Goal: Obtain resource: Obtain resource

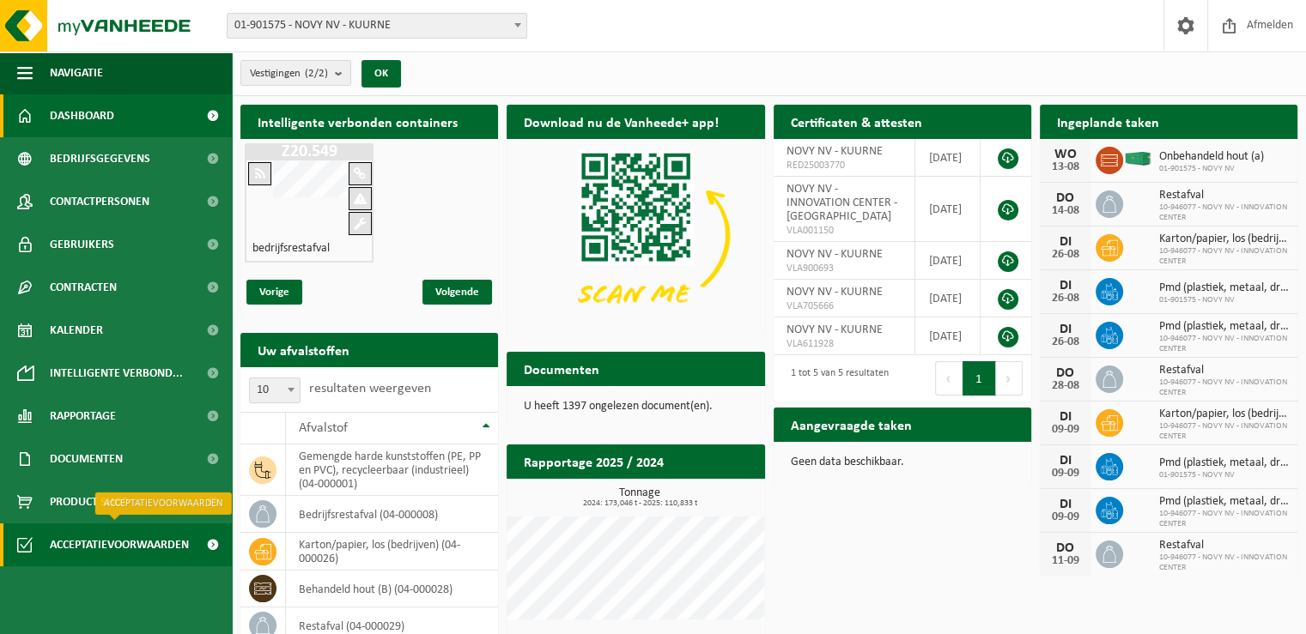
click at [168, 546] on span "Acceptatievoorwaarden" at bounding box center [119, 545] width 139 height 43
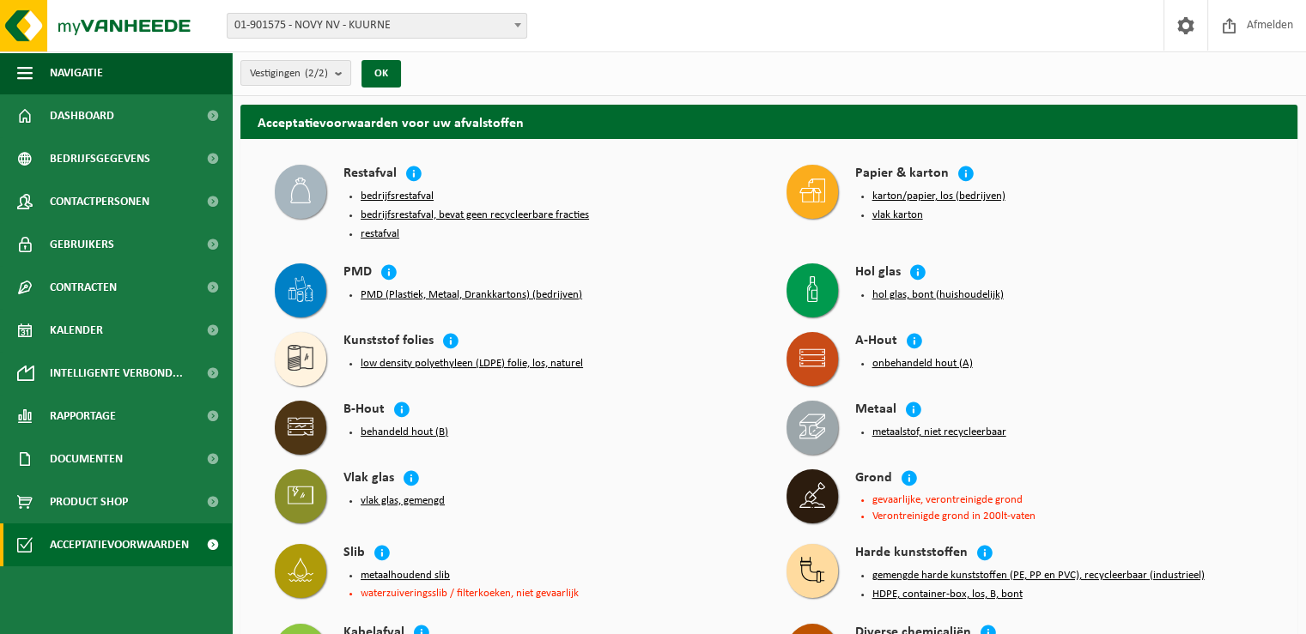
click at [506, 291] on button "PMD (Plastiek, Metaal, Drankkartons) (bedrijven)" at bounding box center [471, 295] width 221 height 14
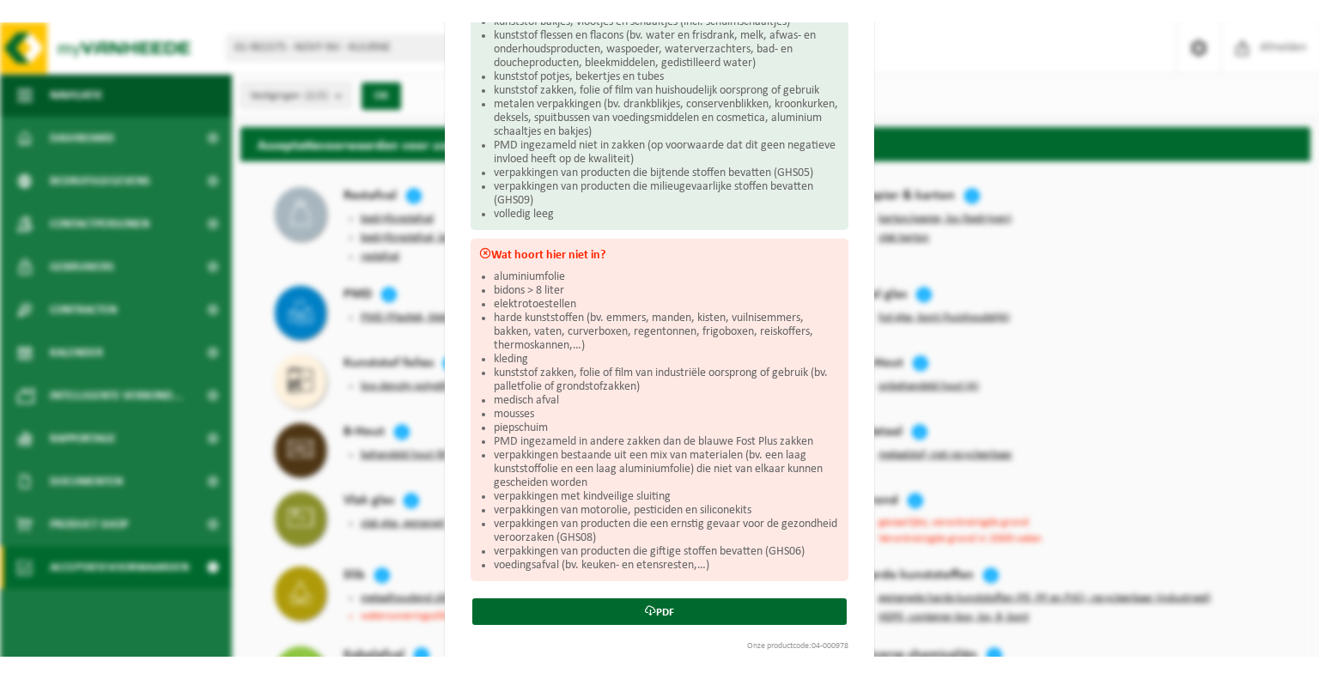
scroll to position [331, 0]
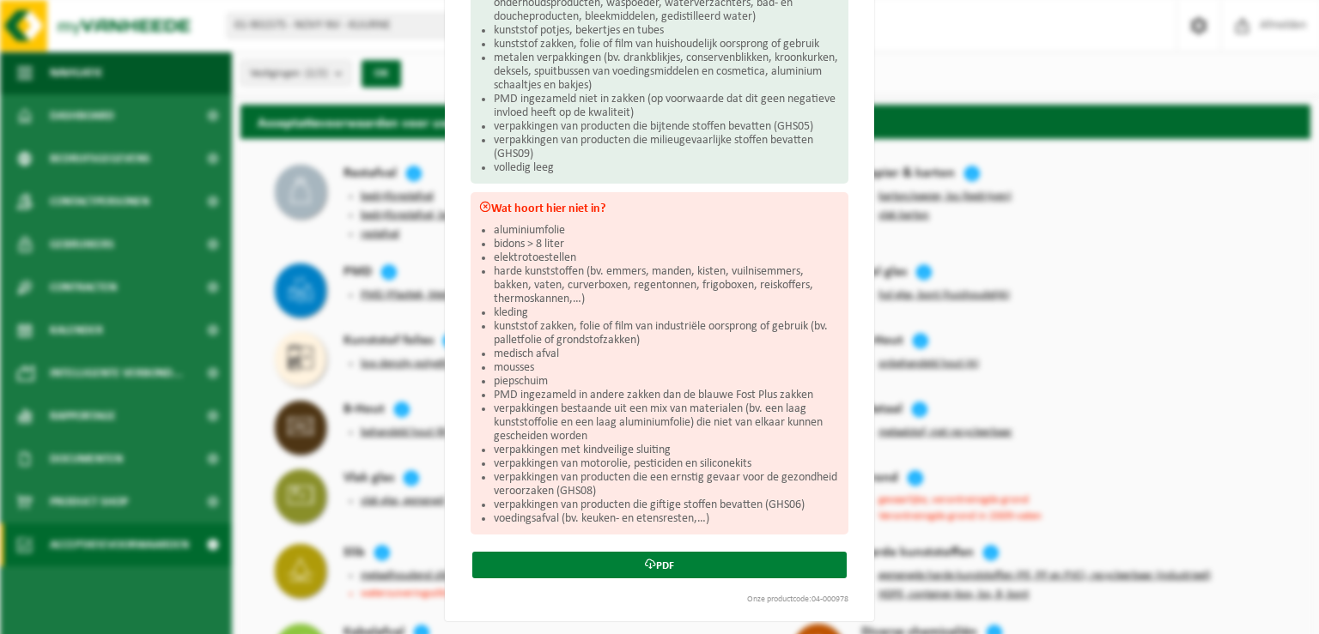
click at [652, 562] on link "PDF" at bounding box center [659, 565] width 374 height 27
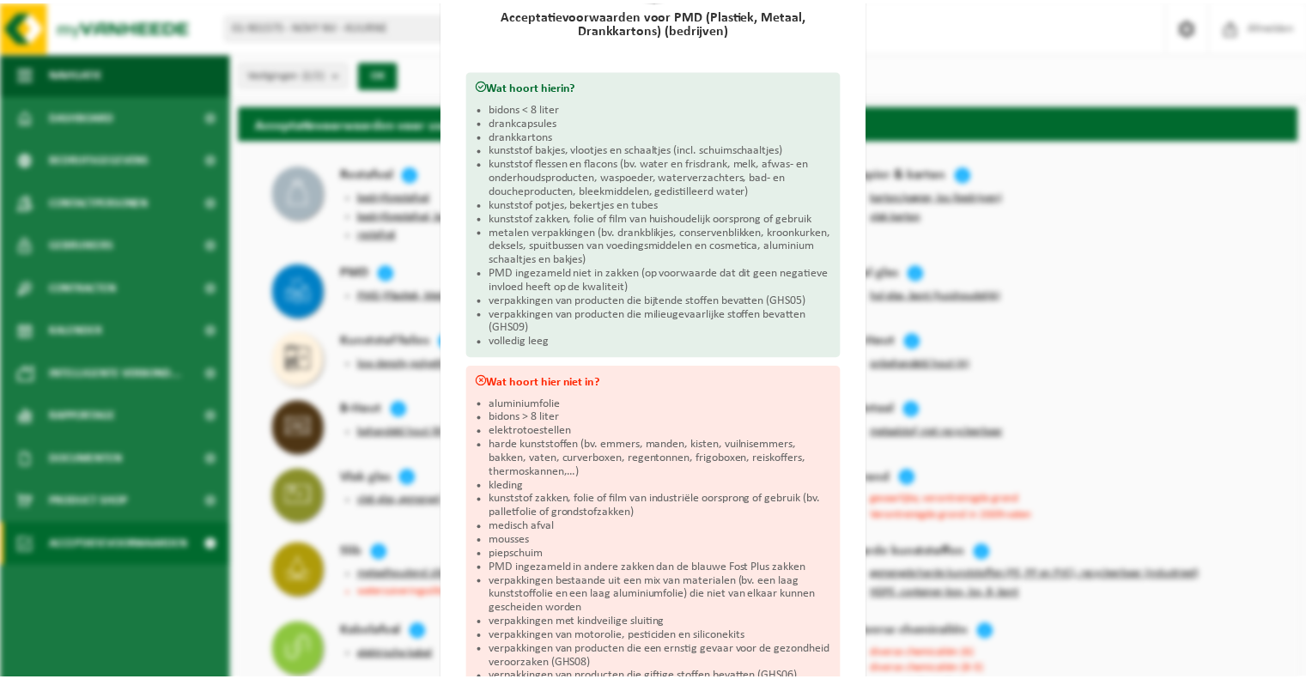
scroll to position [0, 0]
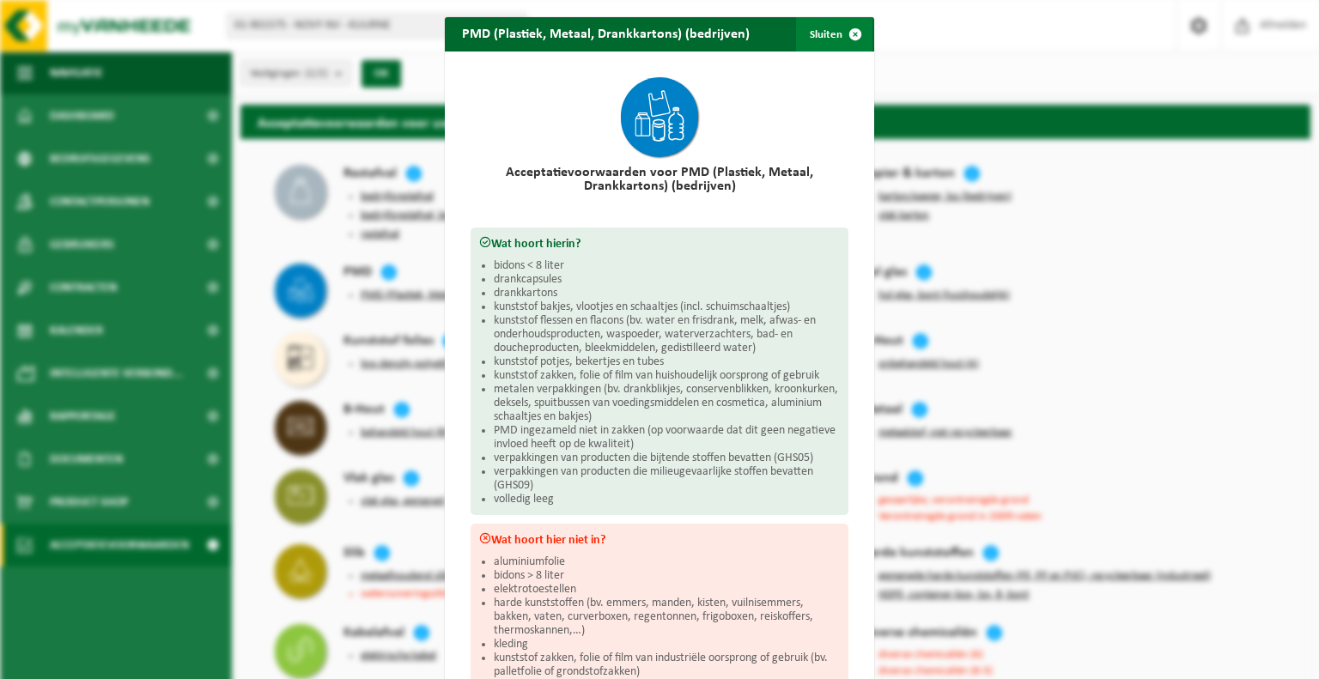
click at [838, 40] on span "button" at bounding box center [855, 34] width 34 height 34
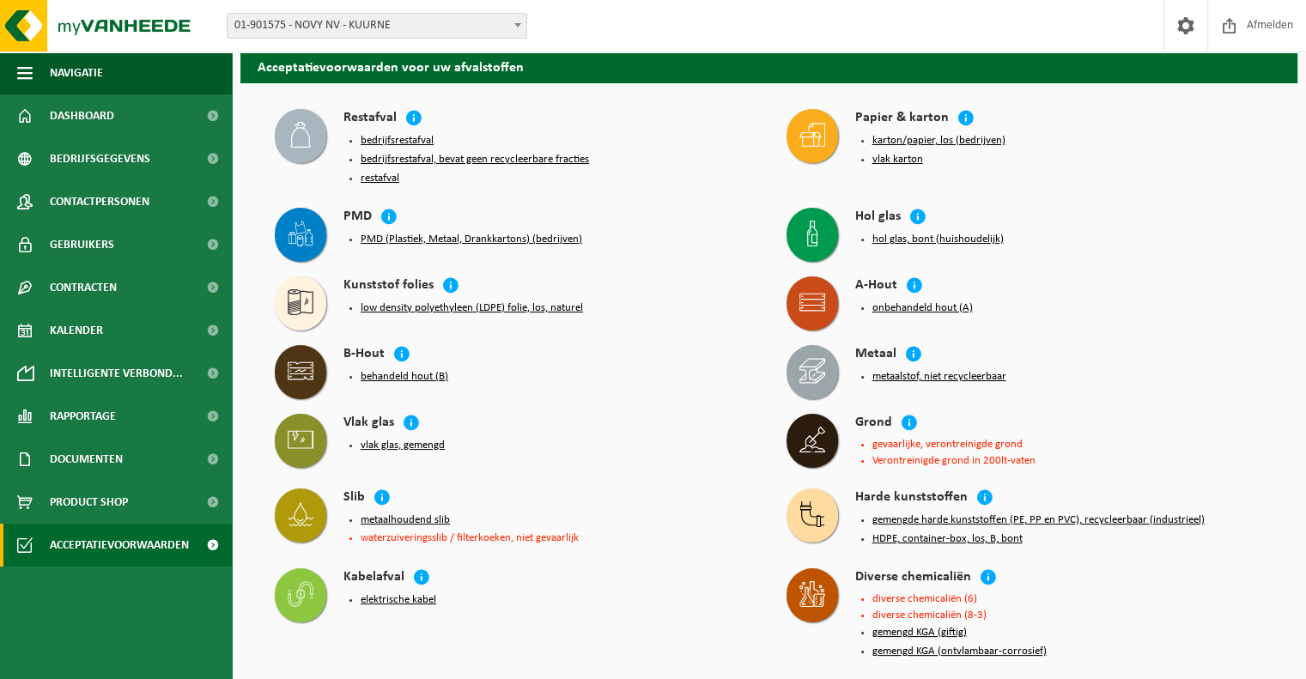
scroll to position [86, 0]
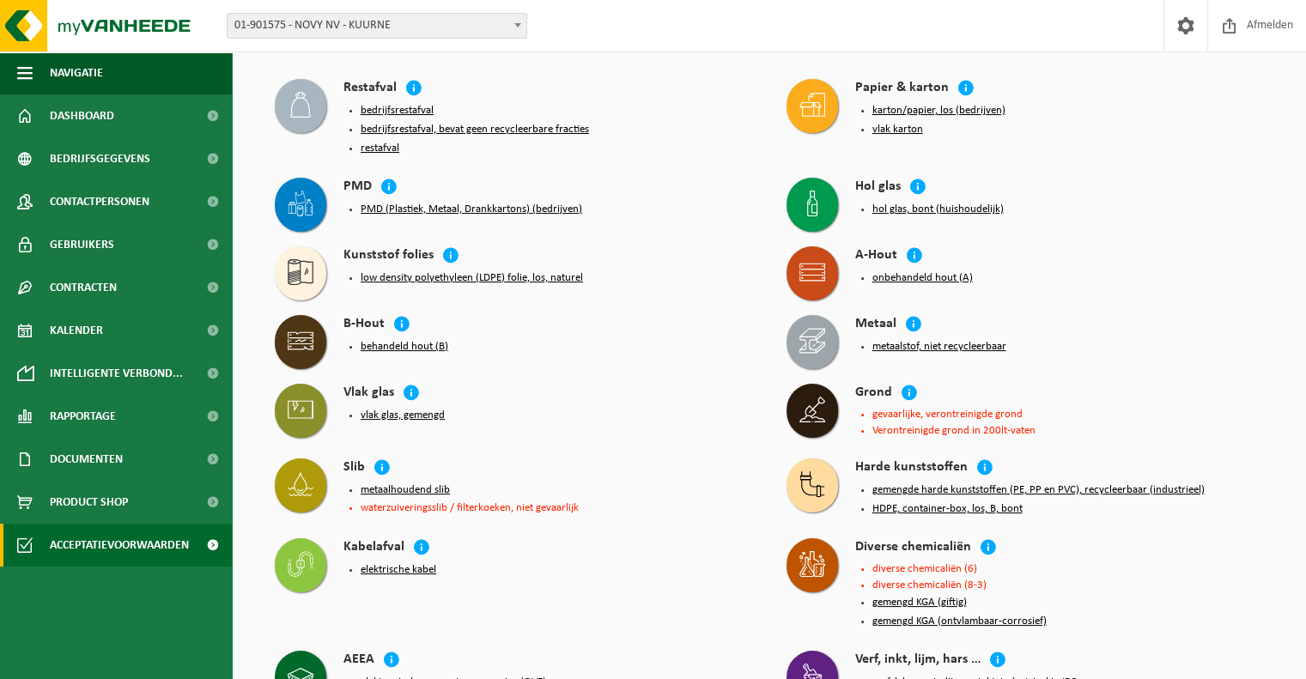
click at [391, 411] on button "vlak glas, gemengd" at bounding box center [403, 416] width 84 height 14
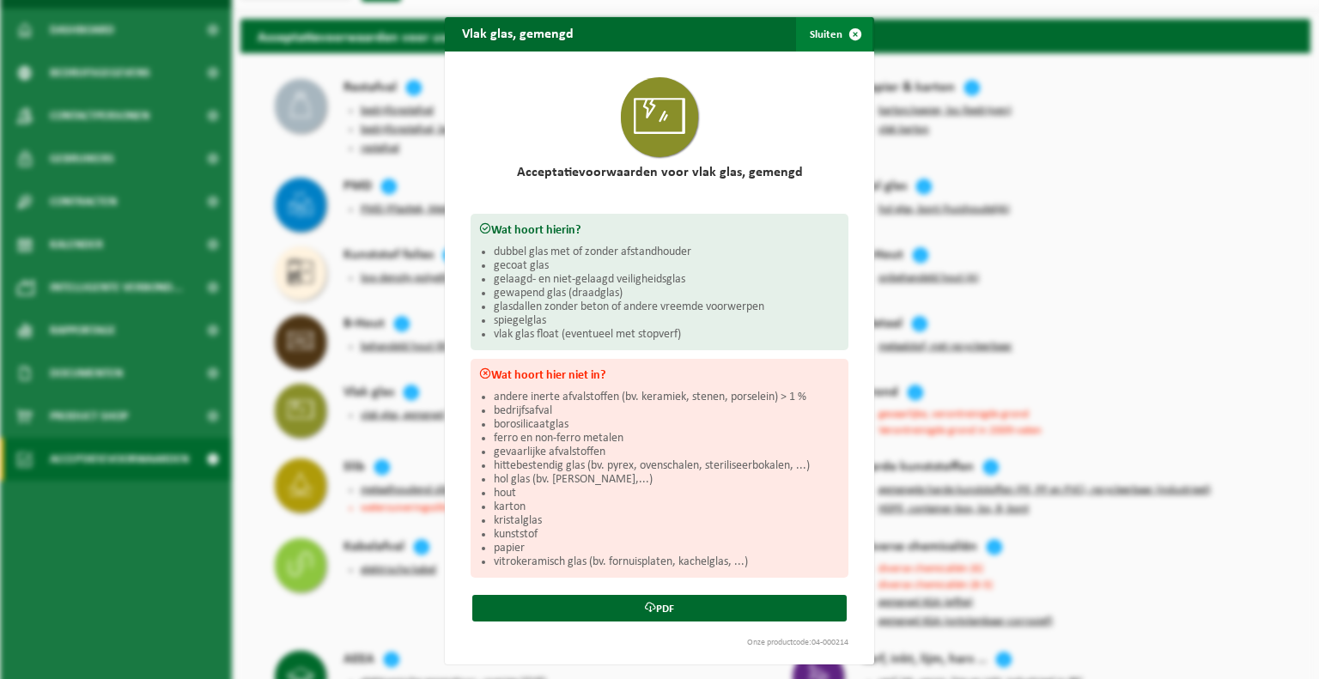
click at [828, 33] on button "Sluiten" at bounding box center [834, 34] width 76 height 34
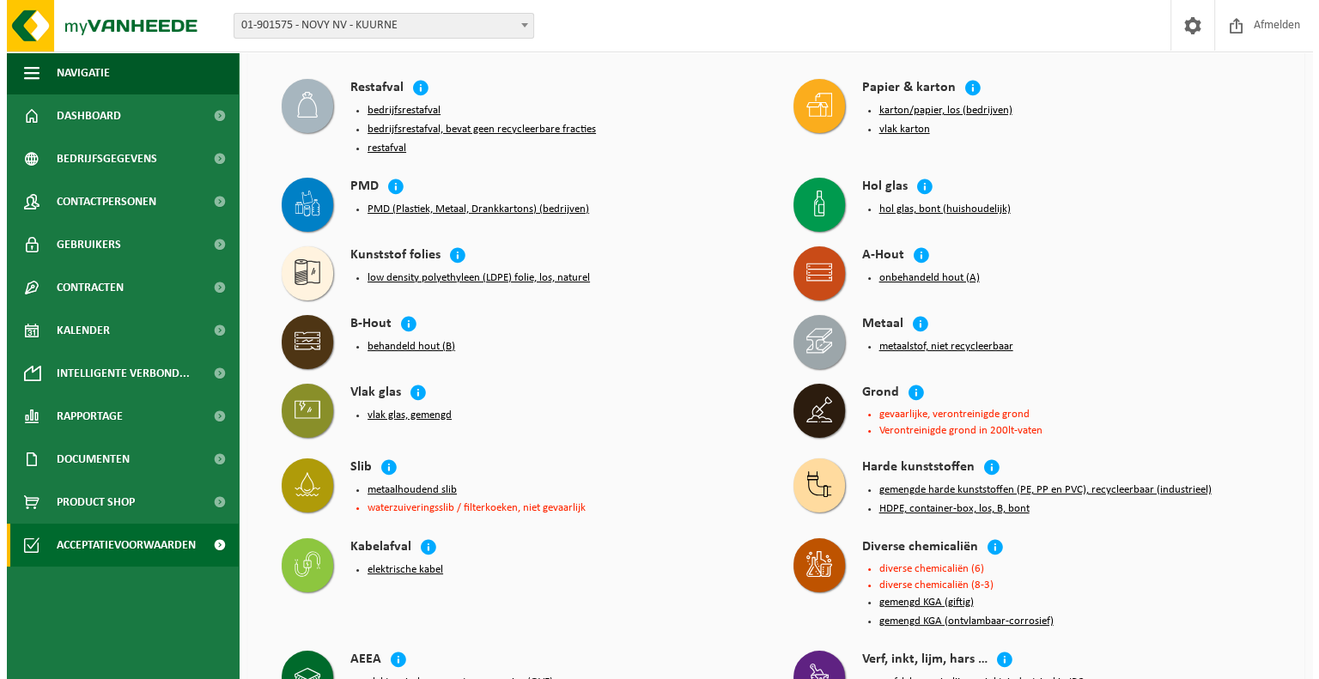
scroll to position [172, 0]
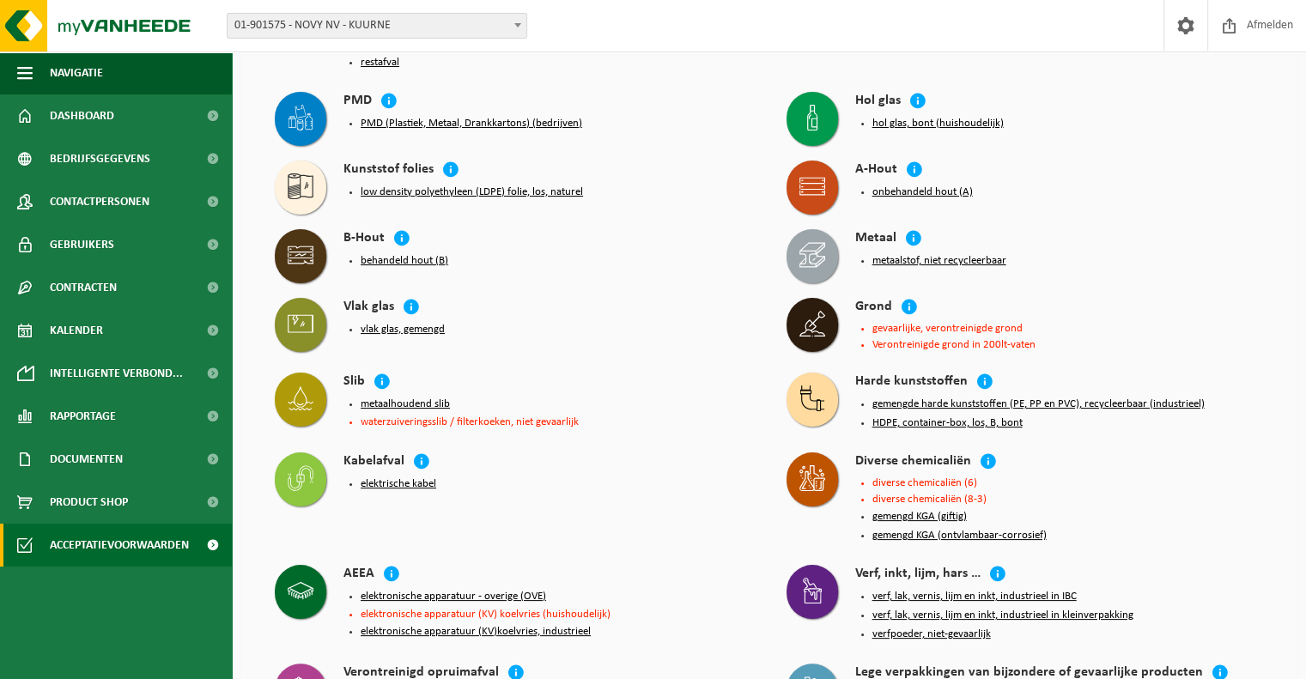
click at [944, 397] on button "gemengde harde kunststoffen (PE, PP en PVC), recycleerbaar (industrieel)" at bounding box center [1038, 404] width 332 height 14
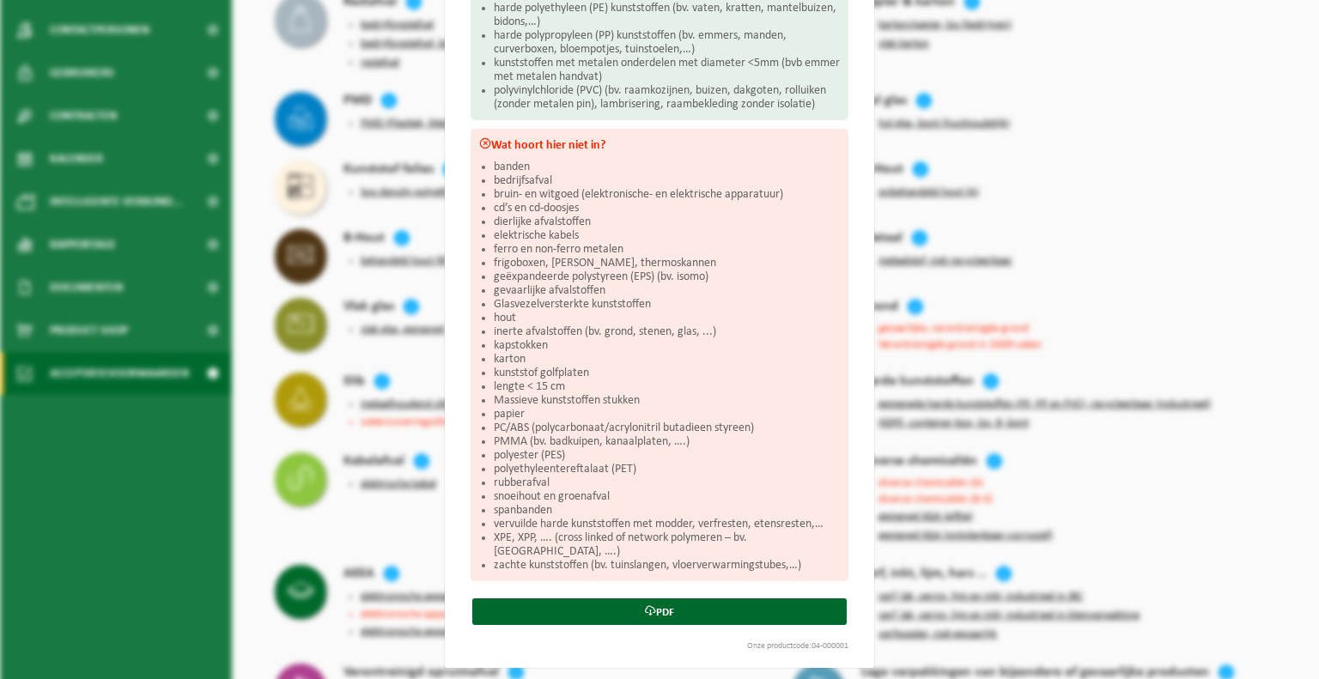
scroll to position [259, 0]
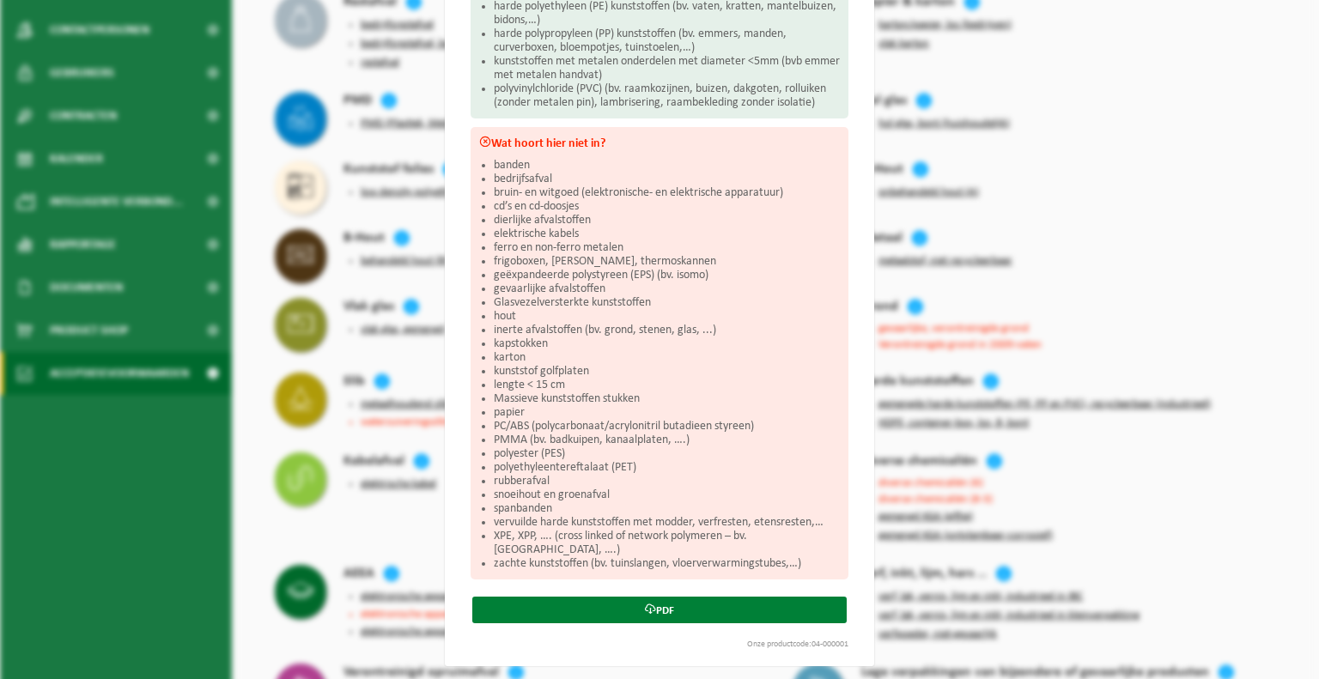
click at [654, 607] on link "PDF" at bounding box center [659, 610] width 374 height 27
click at [667, 610] on link "PDF" at bounding box center [659, 610] width 374 height 27
click at [647, 619] on div "Acceptatievoorwaarden voor gemengde harde kunststoffen (PE, PP en PVC), recycle…" at bounding box center [659, 229] width 429 height 874
click at [653, 607] on link "PDF" at bounding box center [659, 610] width 374 height 27
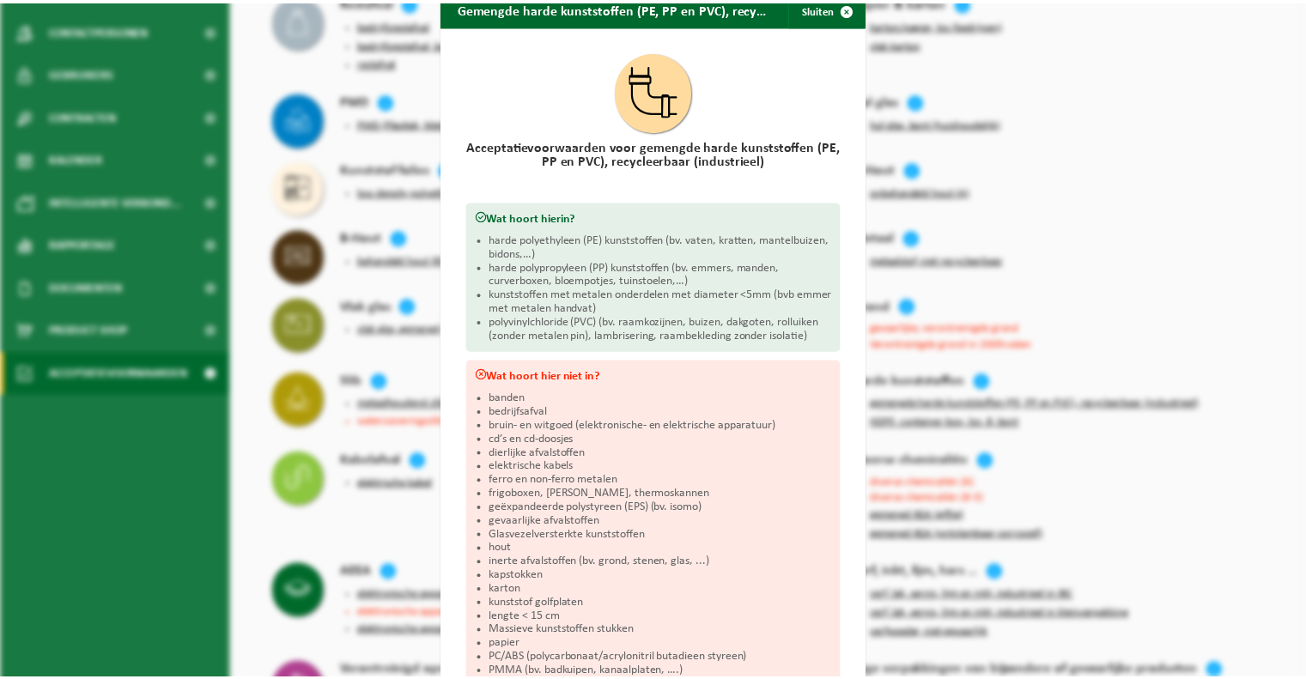
scroll to position [0, 0]
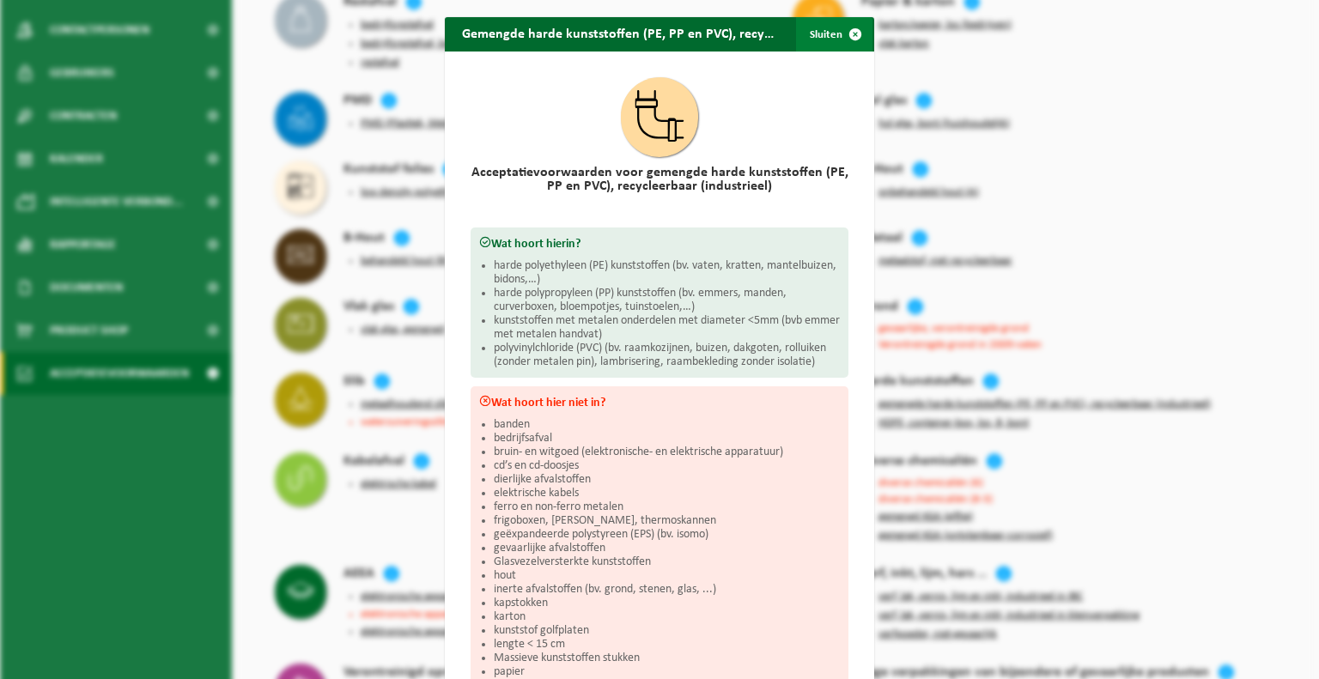
click at [830, 35] on button "Sluiten" at bounding box center [834, 34] width 76 height 34
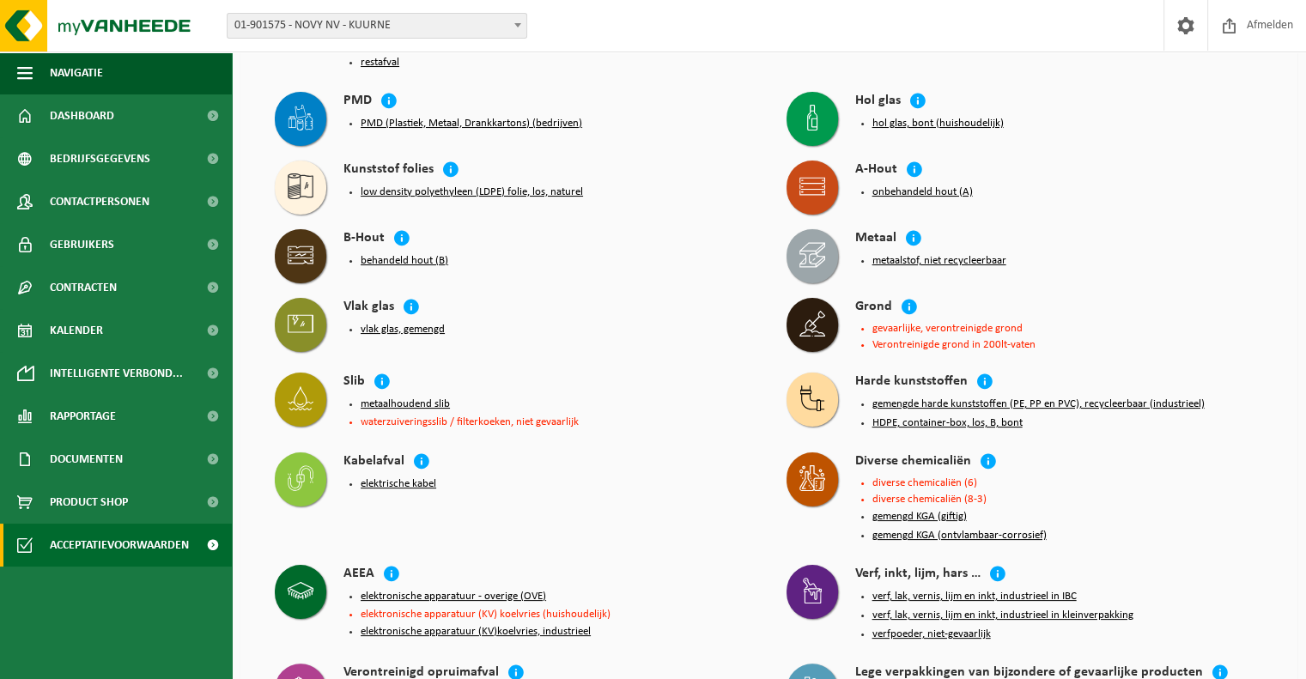
click at [941, 121] on button "hol glas, bont (huishoudelijk)" at bounding box center [937, 124] width 131 height 14
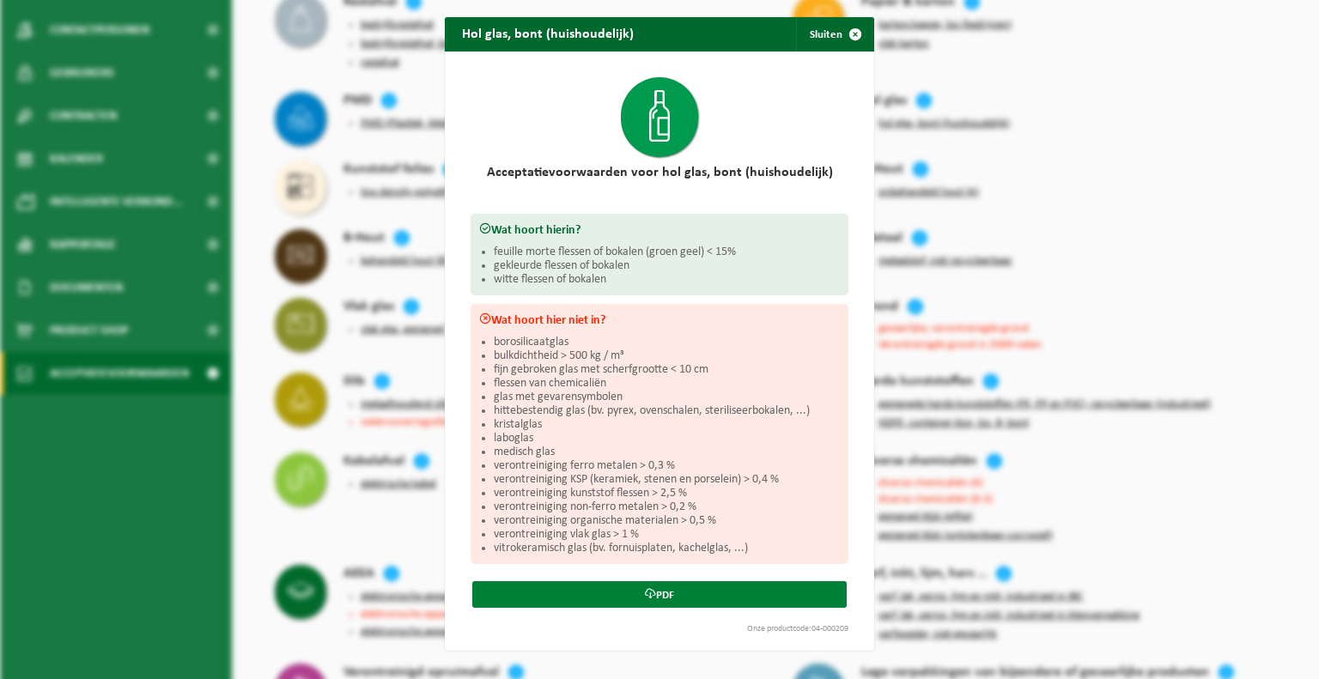
click at [666, 593] on link "PDF" at bounding box center [659, 594] width 374 height 27
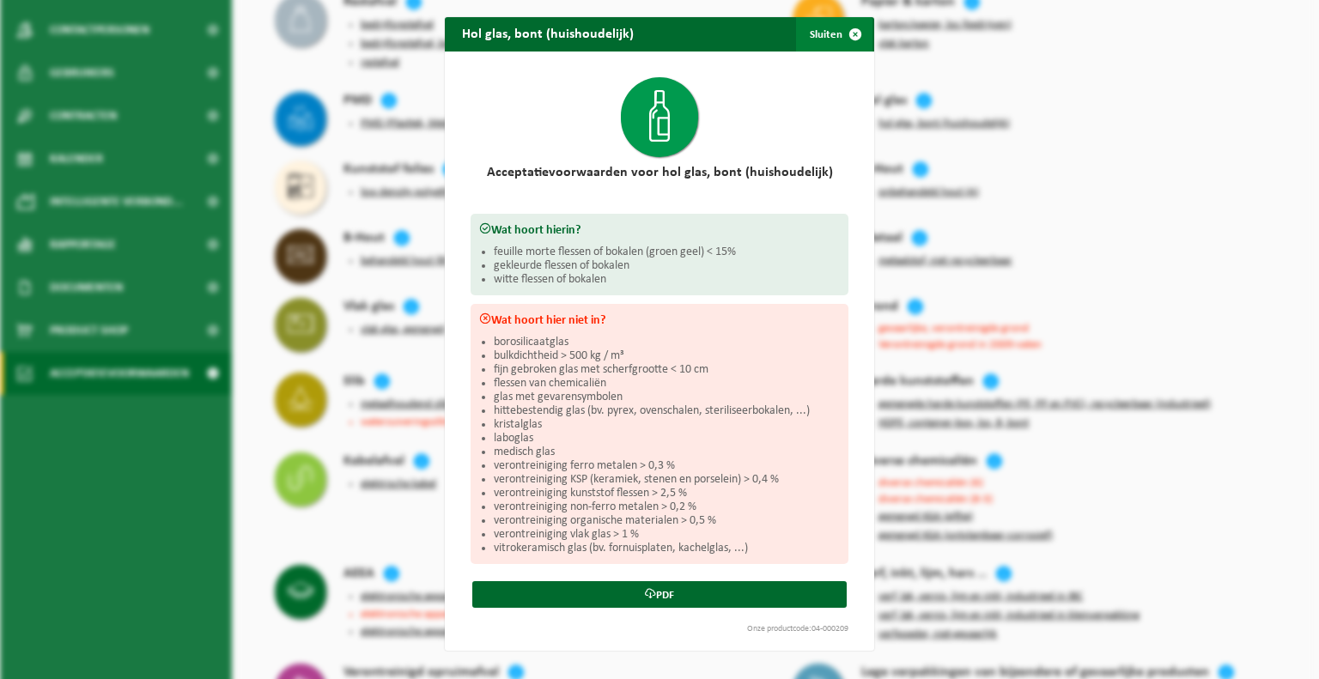
click at [838, 36] on span "button" at bounding box center [855, 34] width 34 height 34
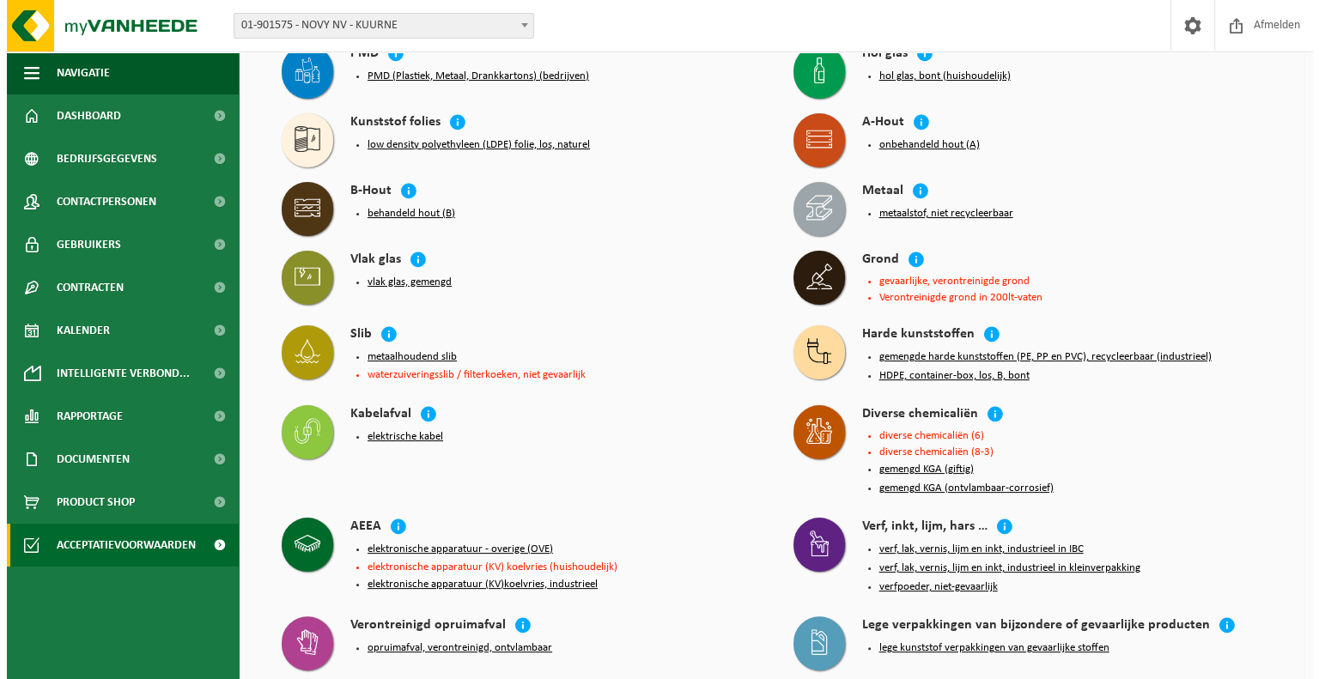
scroll to position [258, 0]
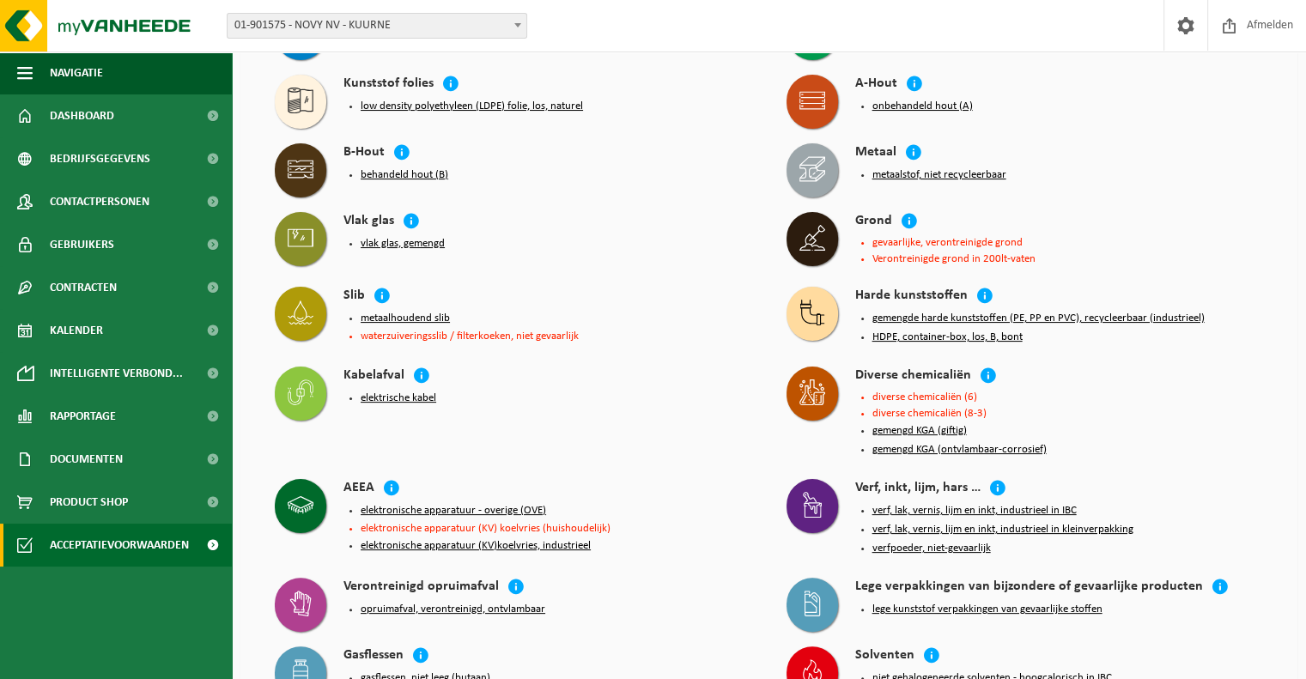
click at [922, 391] on li "diverse chemicaliën (6)" at bounding box center [1067, 396] width 391 height 11
click at [911, 428] on button "gemengd KGA (giftig)" at bounding box center [919, 431] width 94 height 14
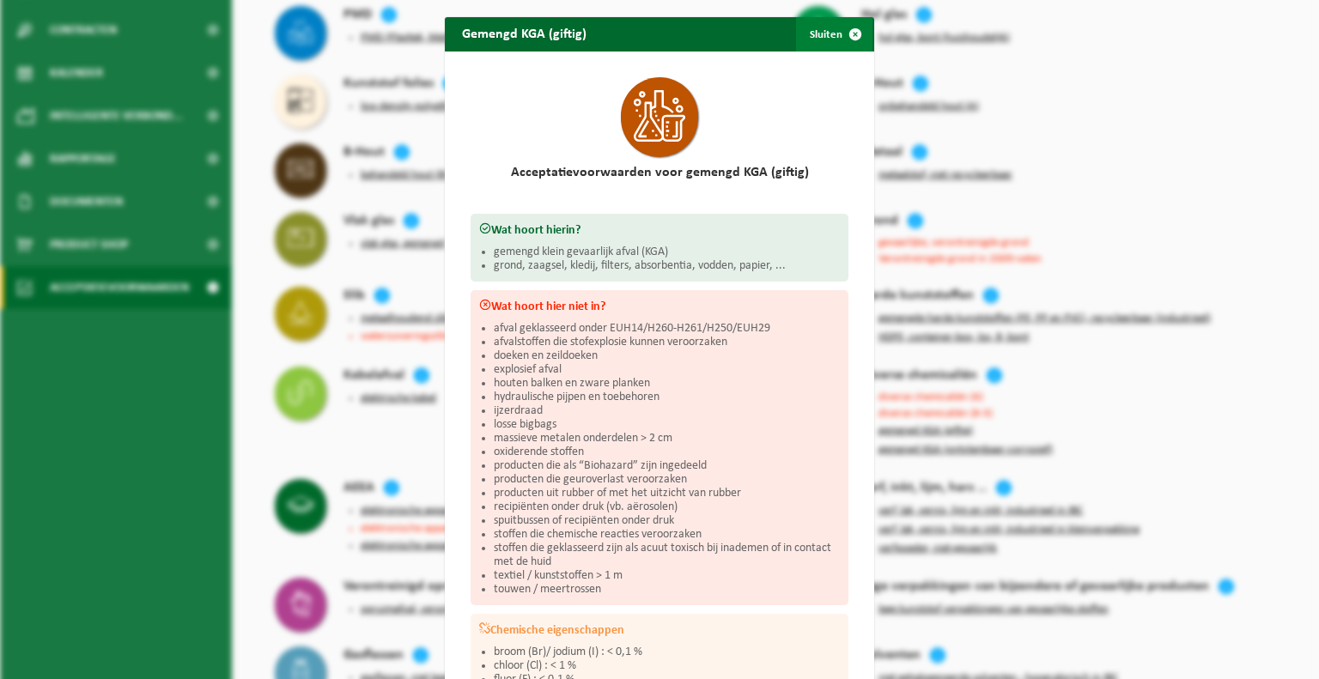
click at [825, 37] on button "Sluiten" at bounding box center [834, 34] width 76 height 34
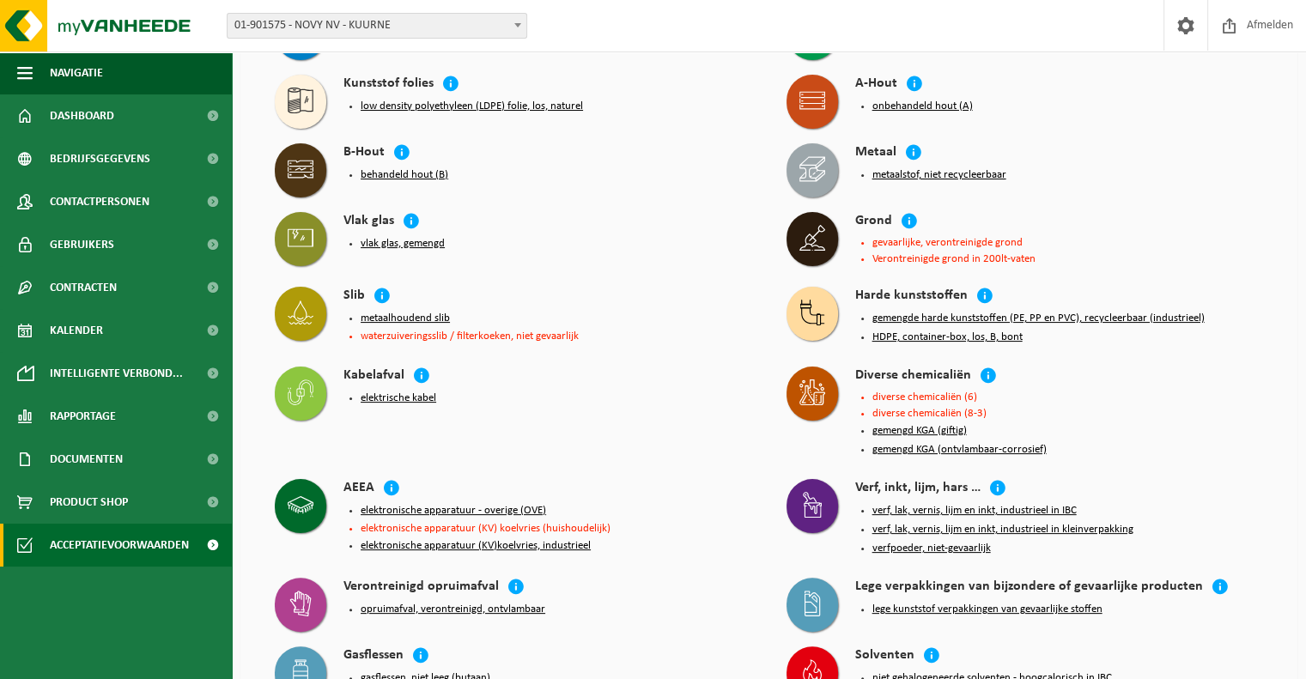
click at [943, 443] on button "gemengd KGA (ontvlambaar-corrosief)" at bounding box center [959, 450] width 174 height 14
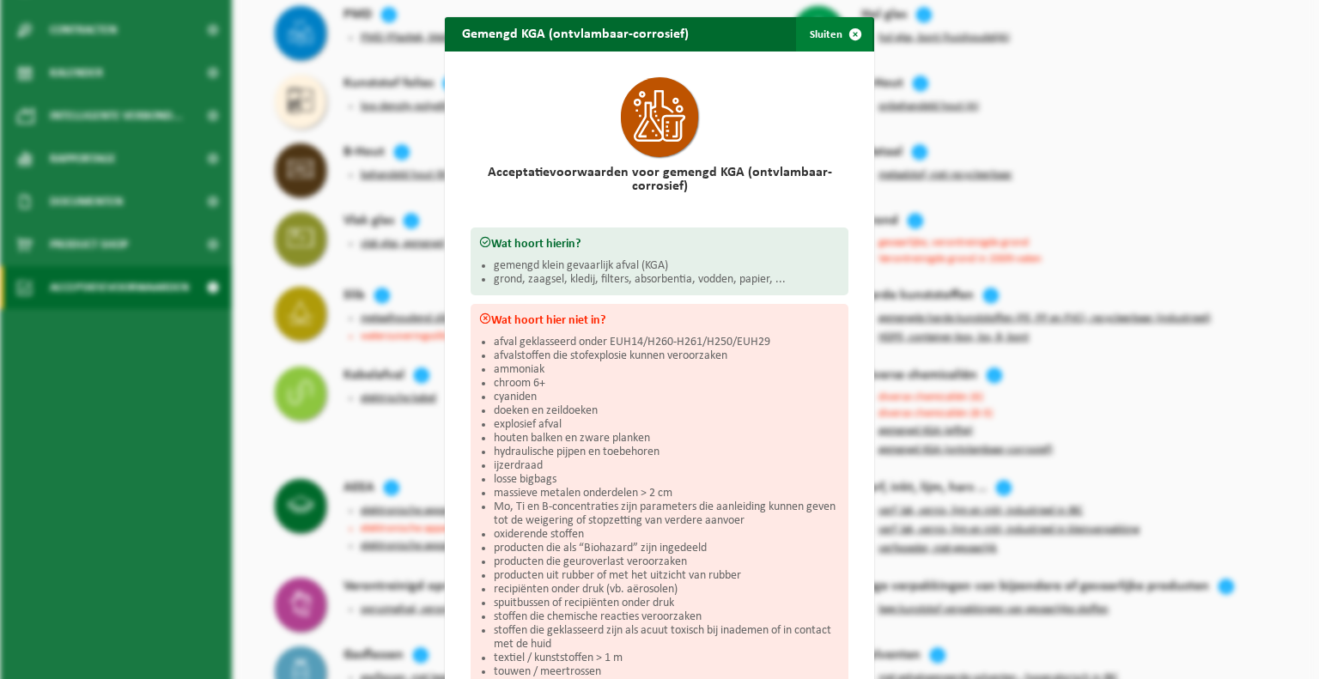
click at [838, 32] on span "button" at bounding box center [855, 34] width 34 height 34
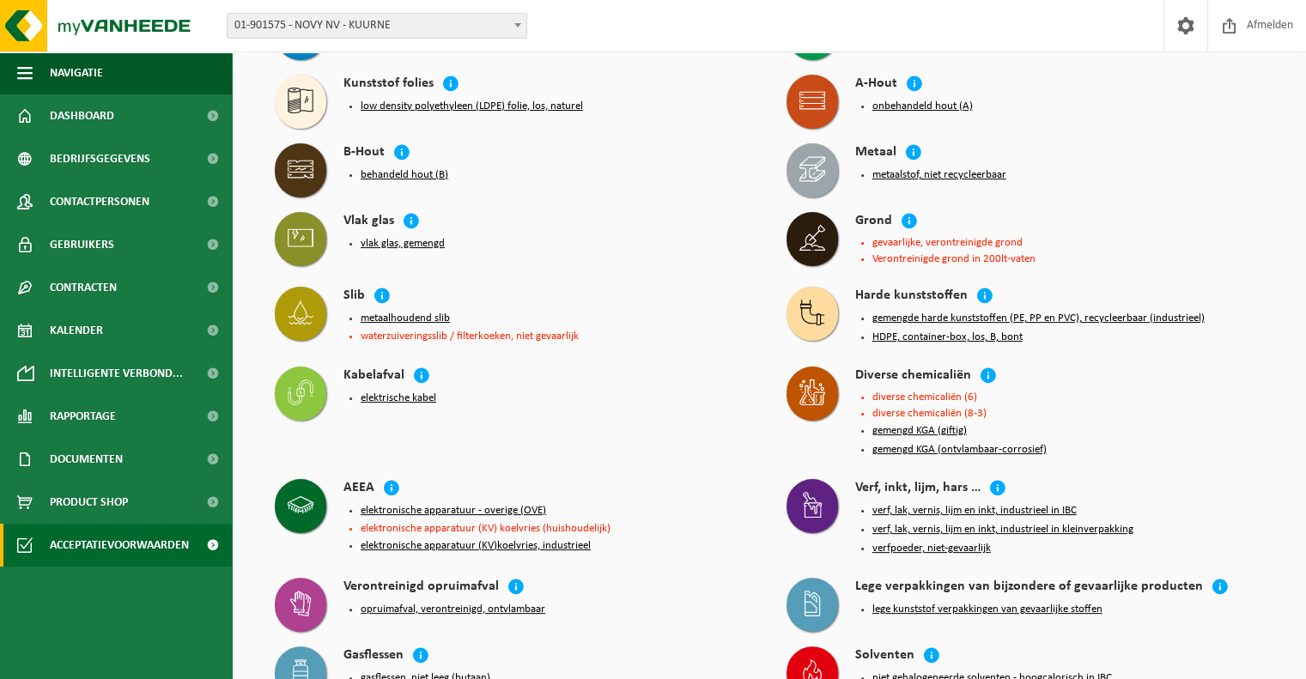
click at [943, 505] on button "verf, lak, vernis, lijm en inkt, industrieel in IBC" at bounding box center [974, 511] width 204 height 14
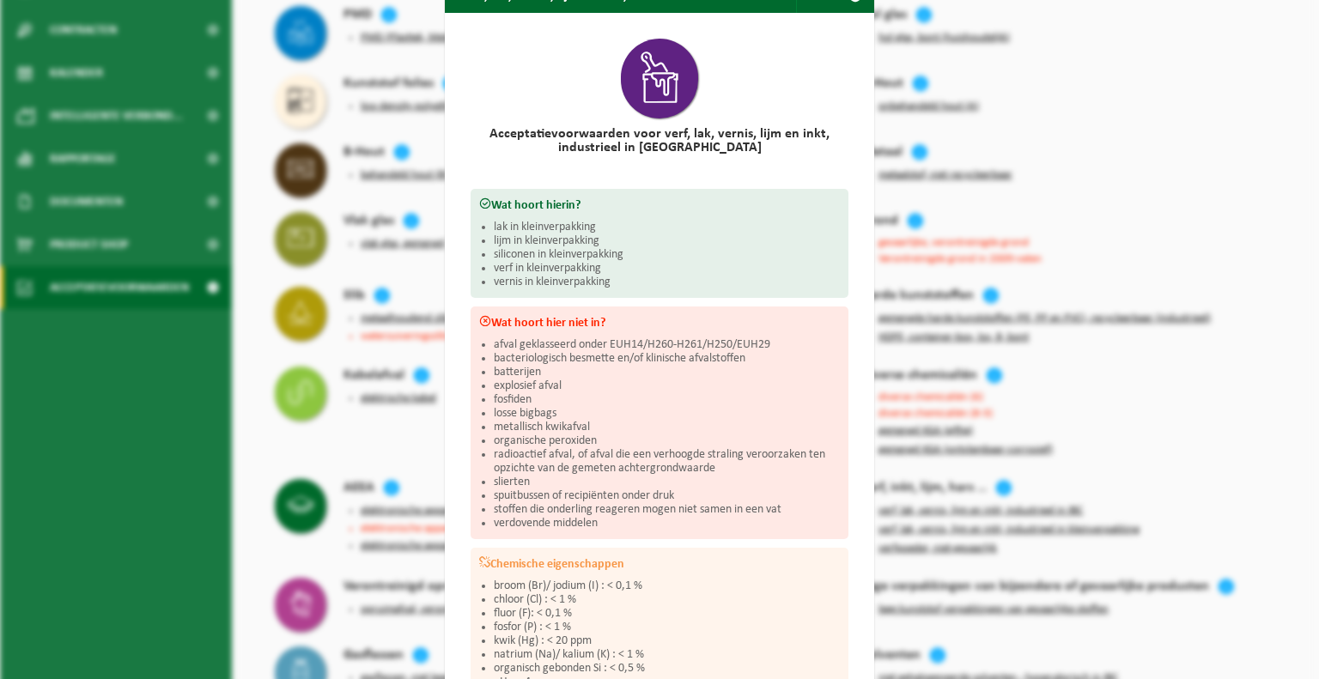
scroll to position [0, 0]
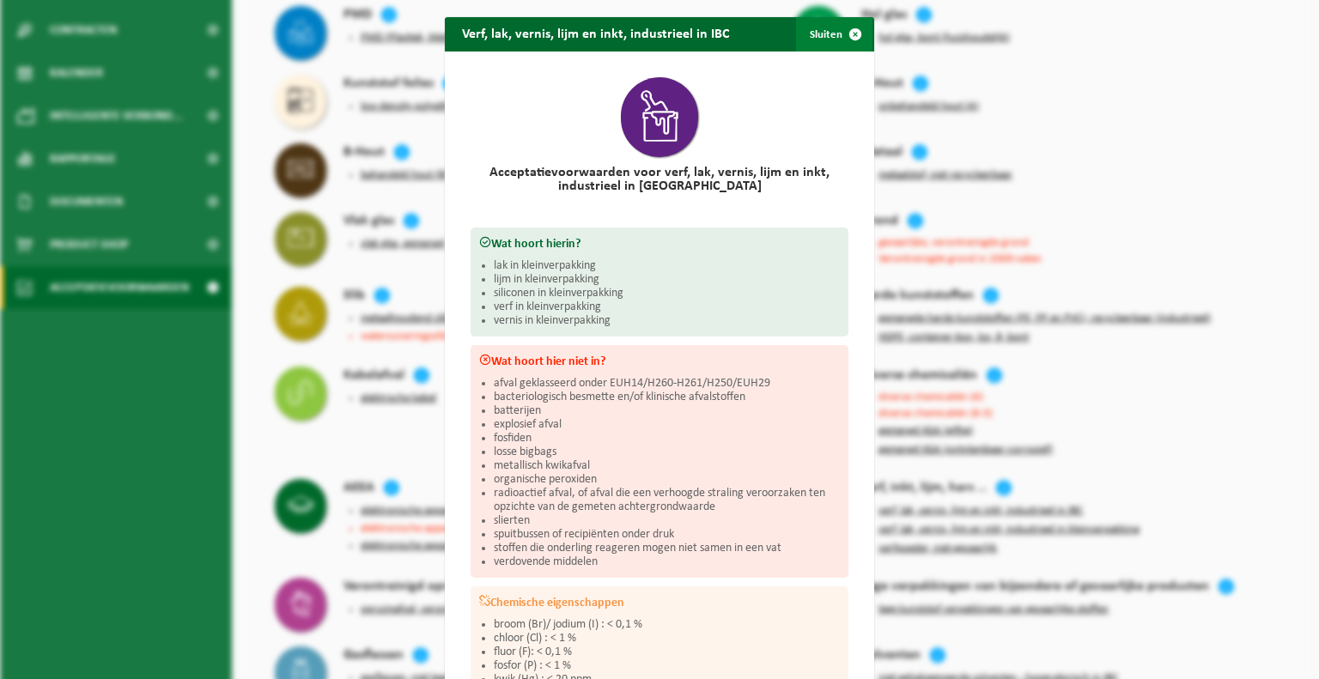
click at [826, 37] on button "Sluiten" at bounding box center [834, 34] width 76 height 34
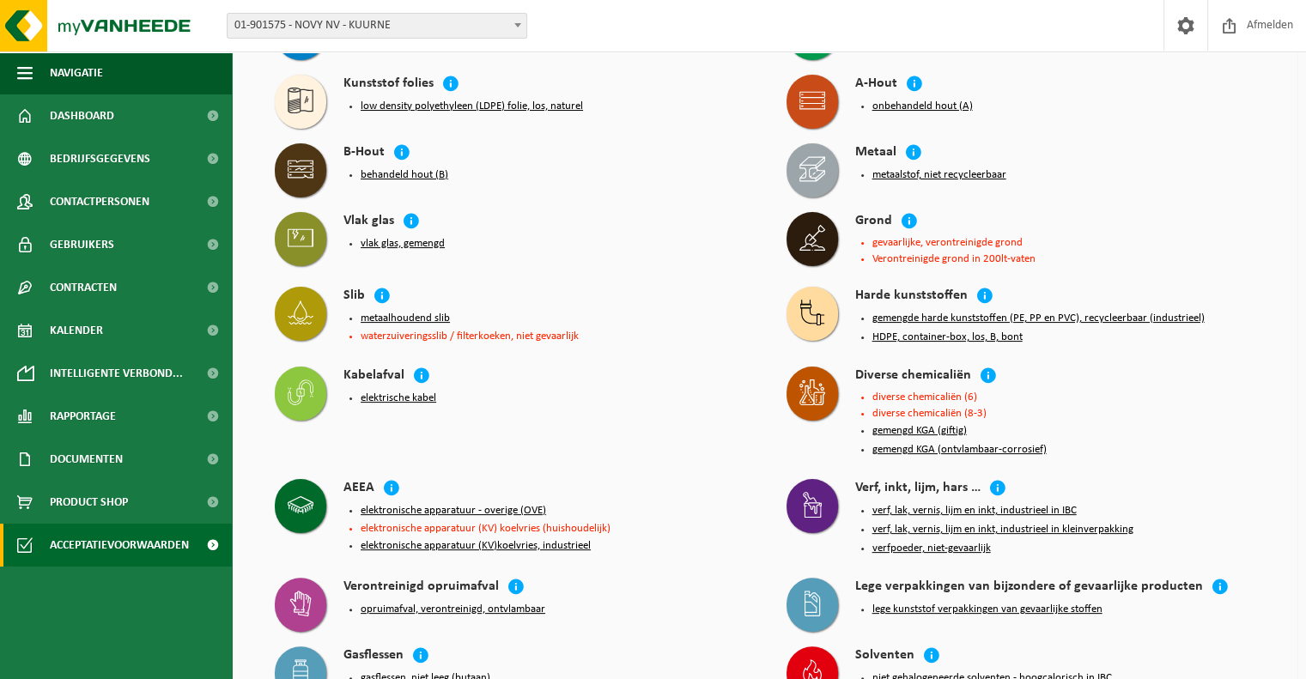
click at [979, 603] on button "lege kunststof verpakkingen van gevaarlijke stoffen" at bounding box center [987, 610] width 230 height 14
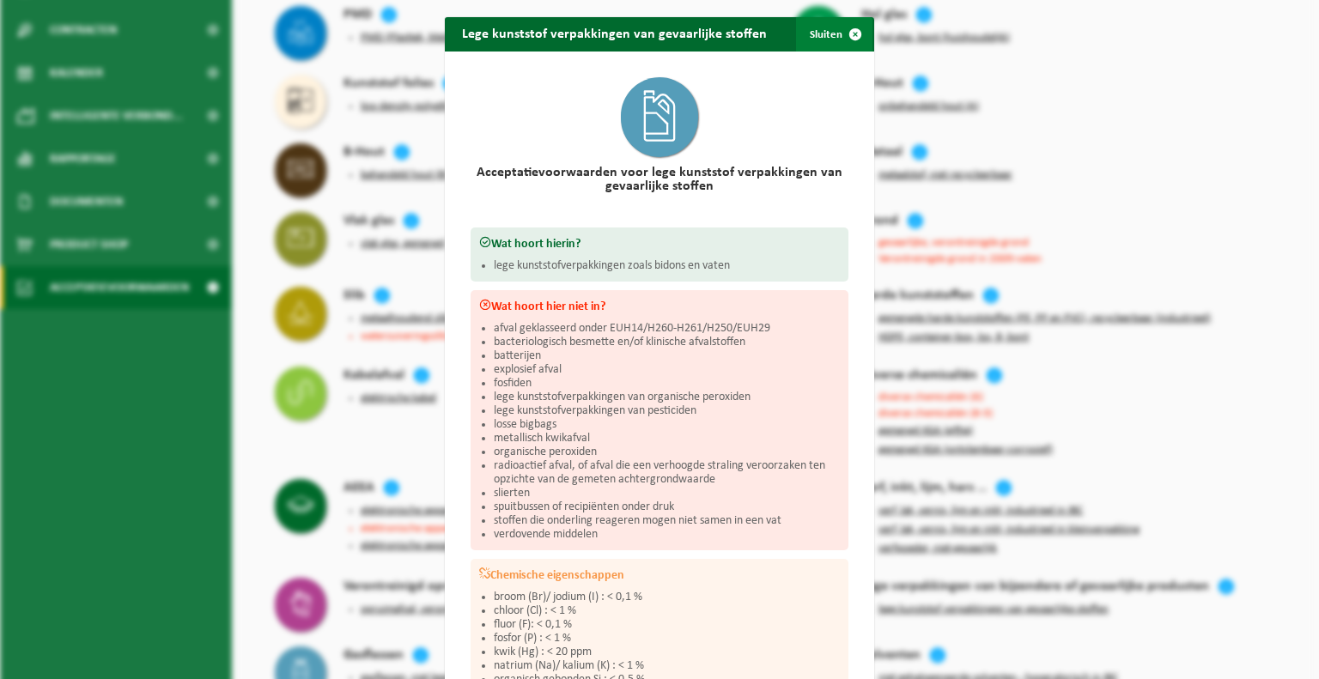
click at [838, 28] on span "button" at bounding box center [855, 34] width 34 height 34
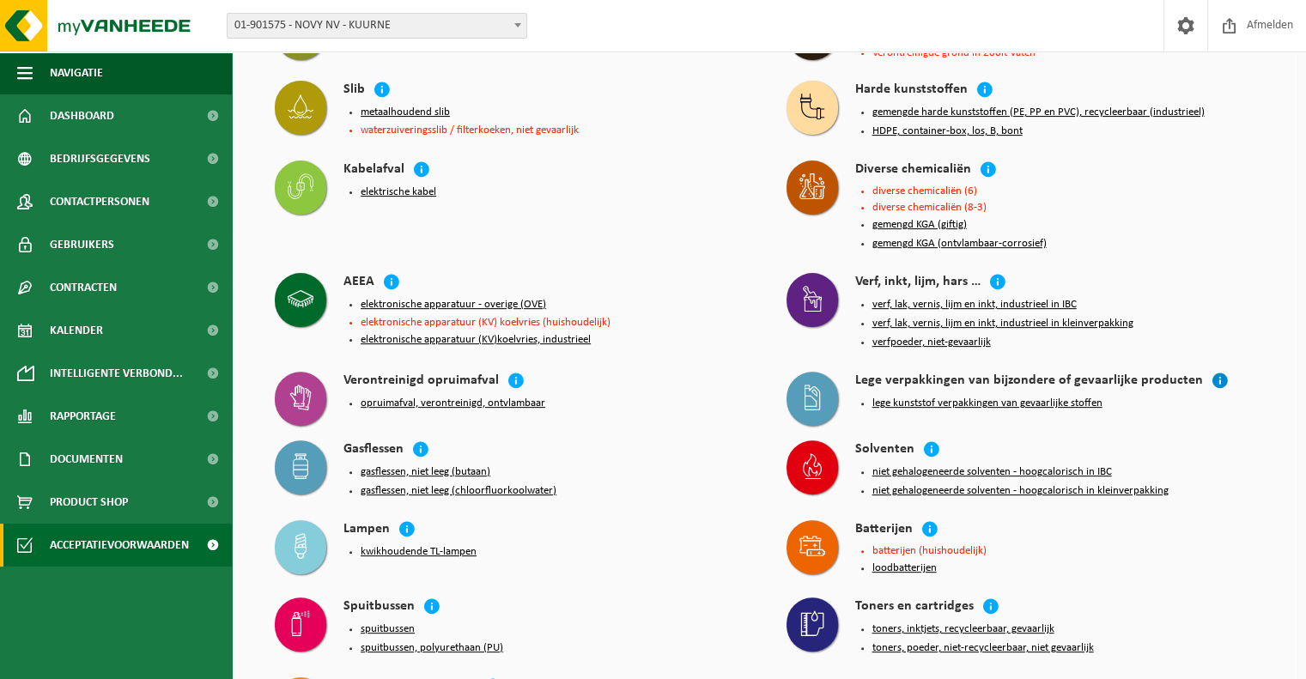
scroll to position [515, 0]
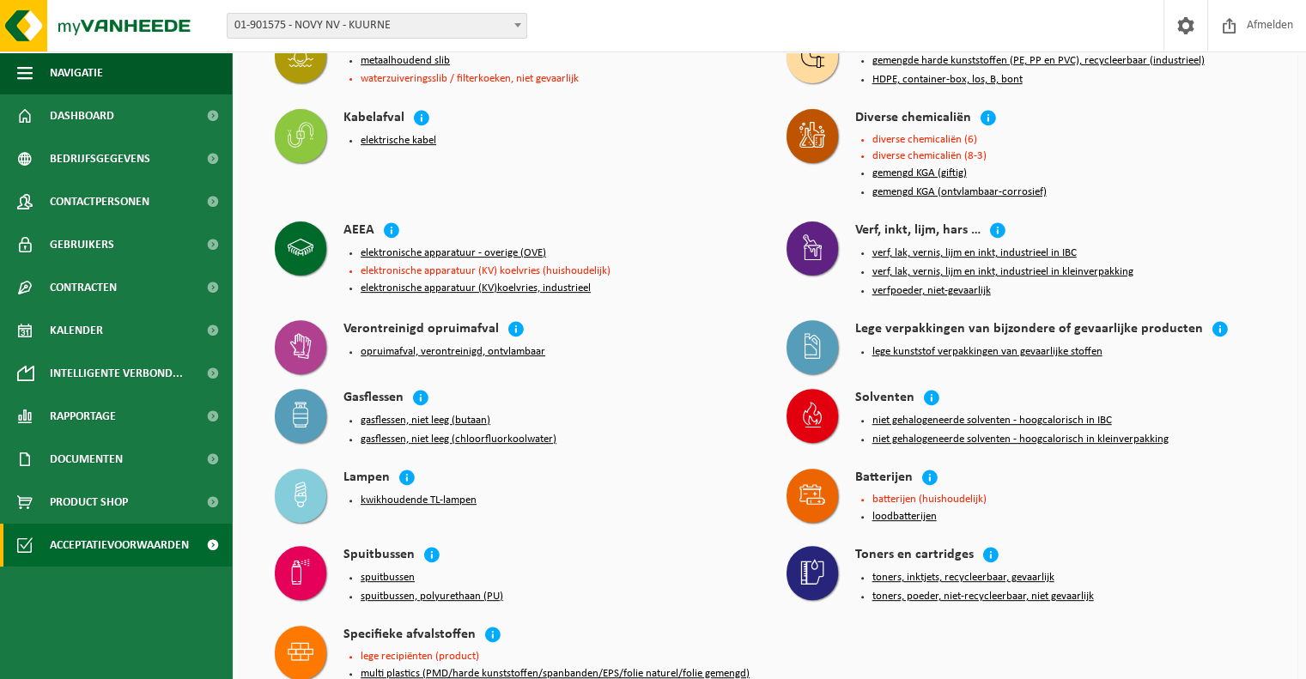
click at [972, 414] on button "niet gehalogeneerde solventen - hoogcalorisch in IBC" at bounding box center [992, 421] width 240 height 14
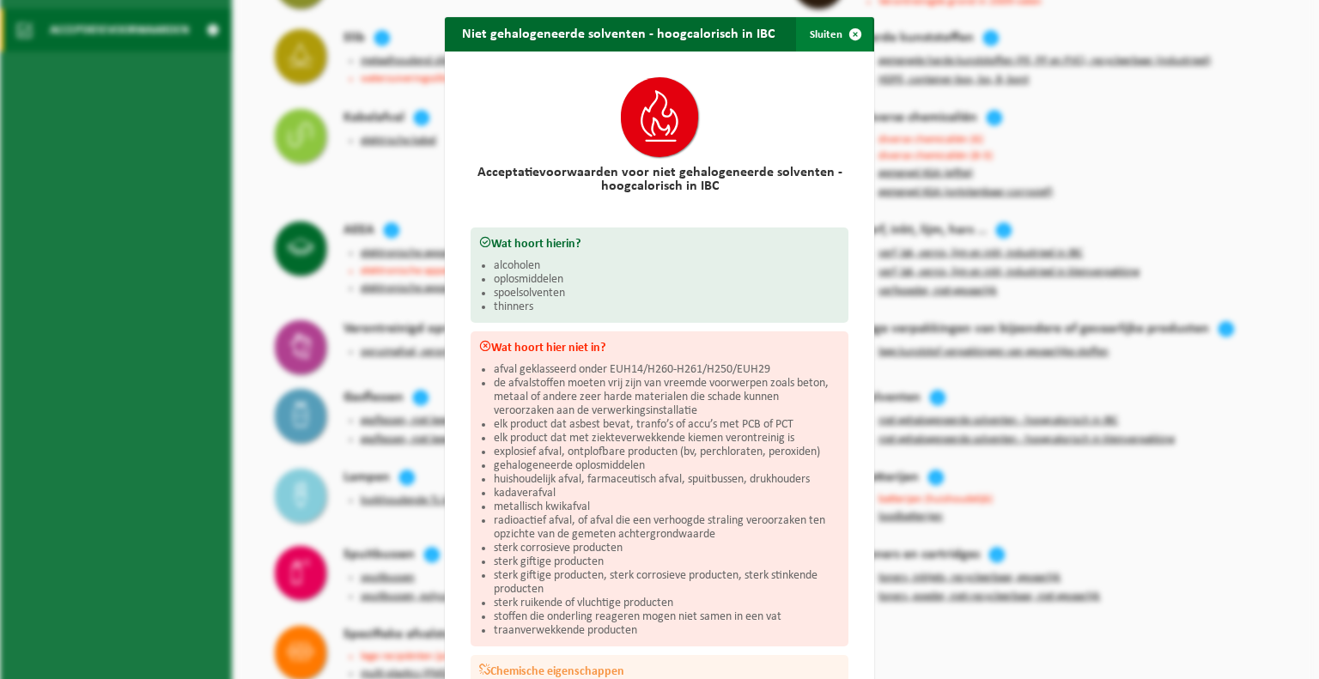
click at [822, 27] on button "Sluiten" at bounding box center [834, 34] width 76 height 34
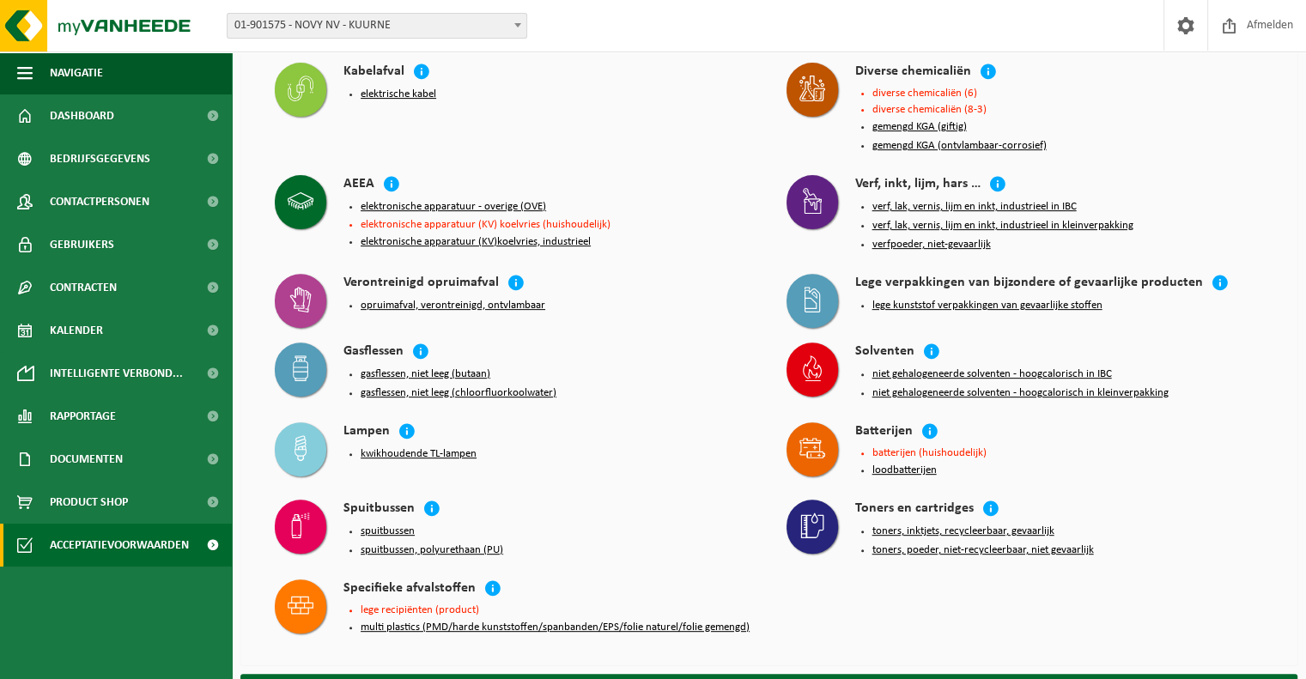
scroll to position [601, 0]
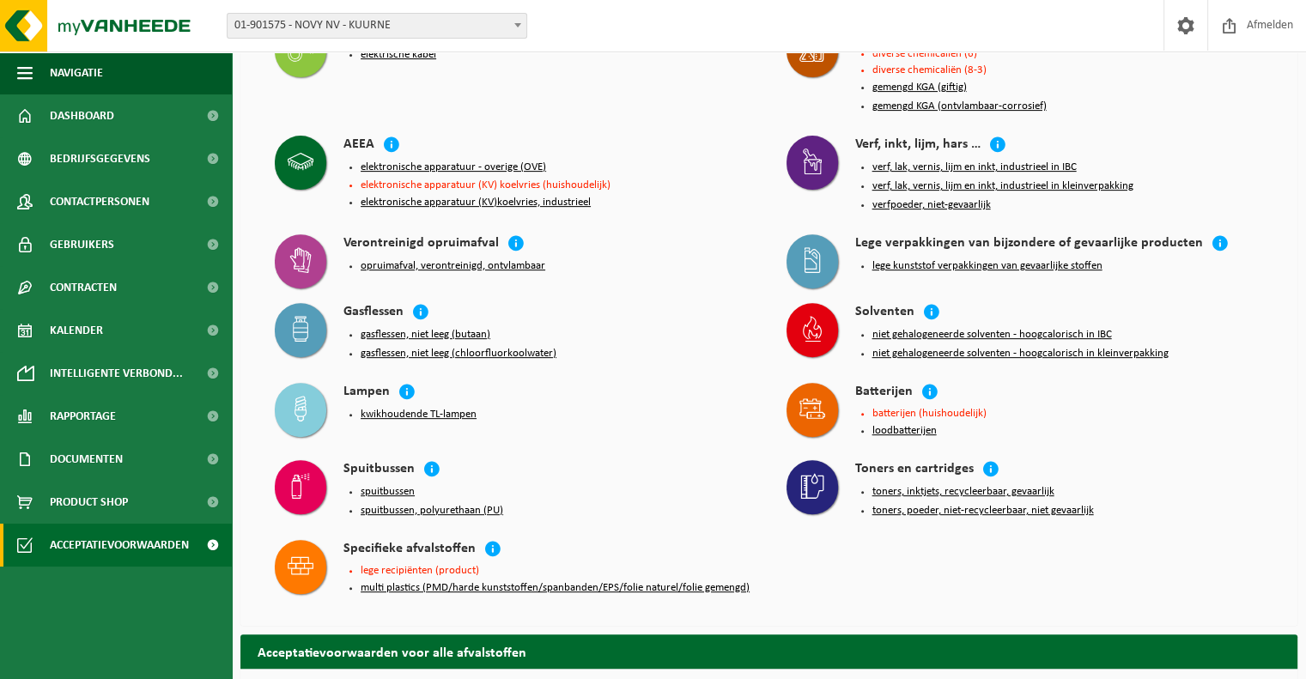
click at [447, 581] on button "multi plastics (PMD/harde kunststoffen/spanbanden/EPS/folie naturel/folie gemen…" at bounding box center [555, 588] width 389 height 14
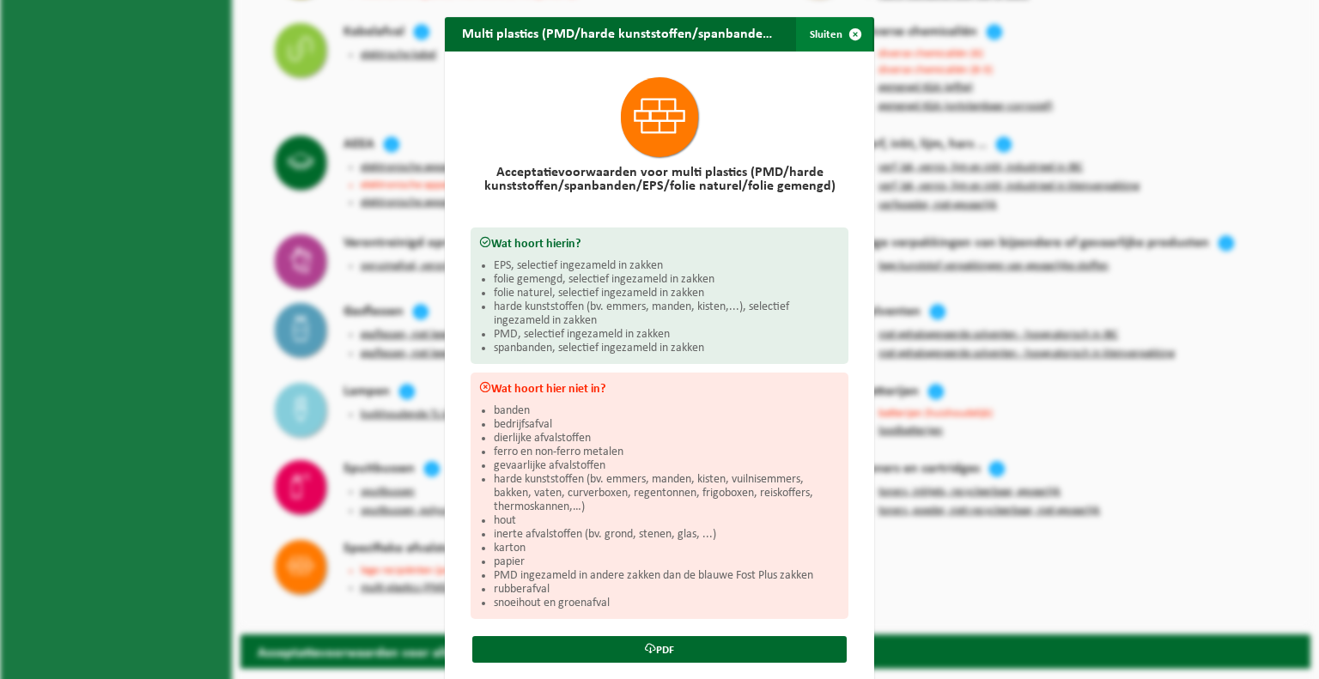
click at [838, 29] on span "button" at bounding box center [855, 34] width 34 height 34
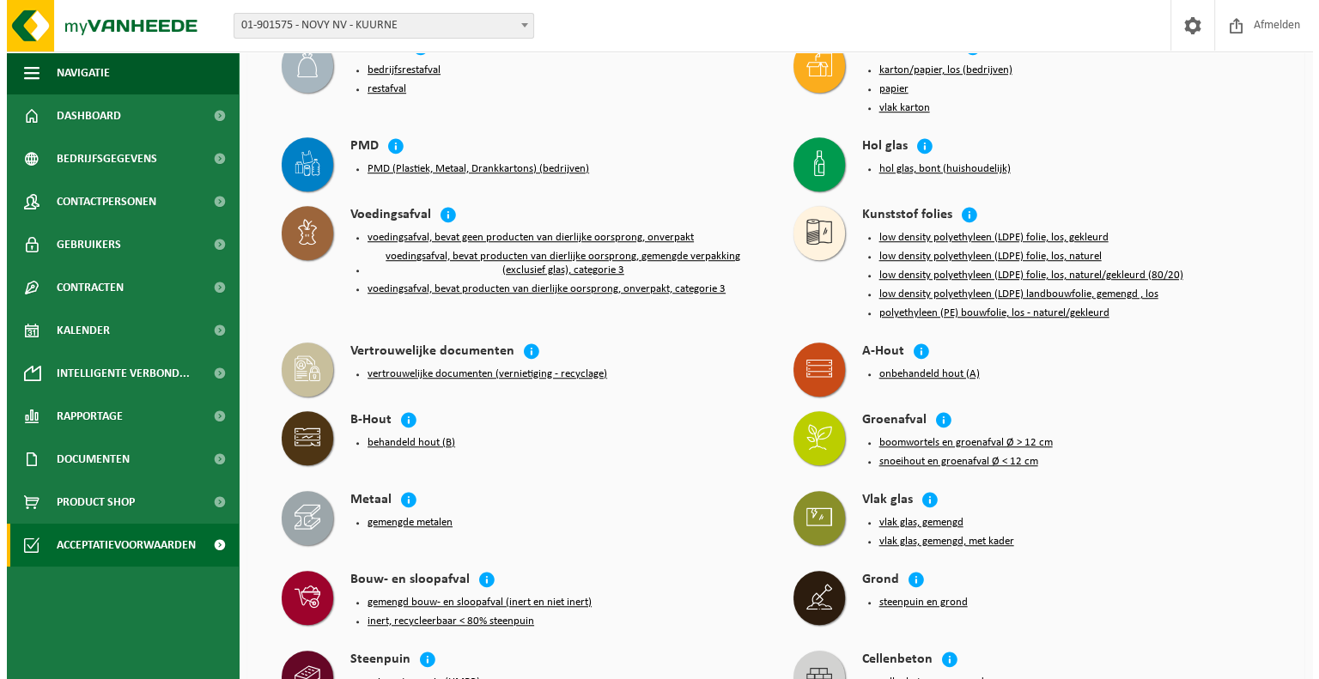
scroll to position [1288, 0]
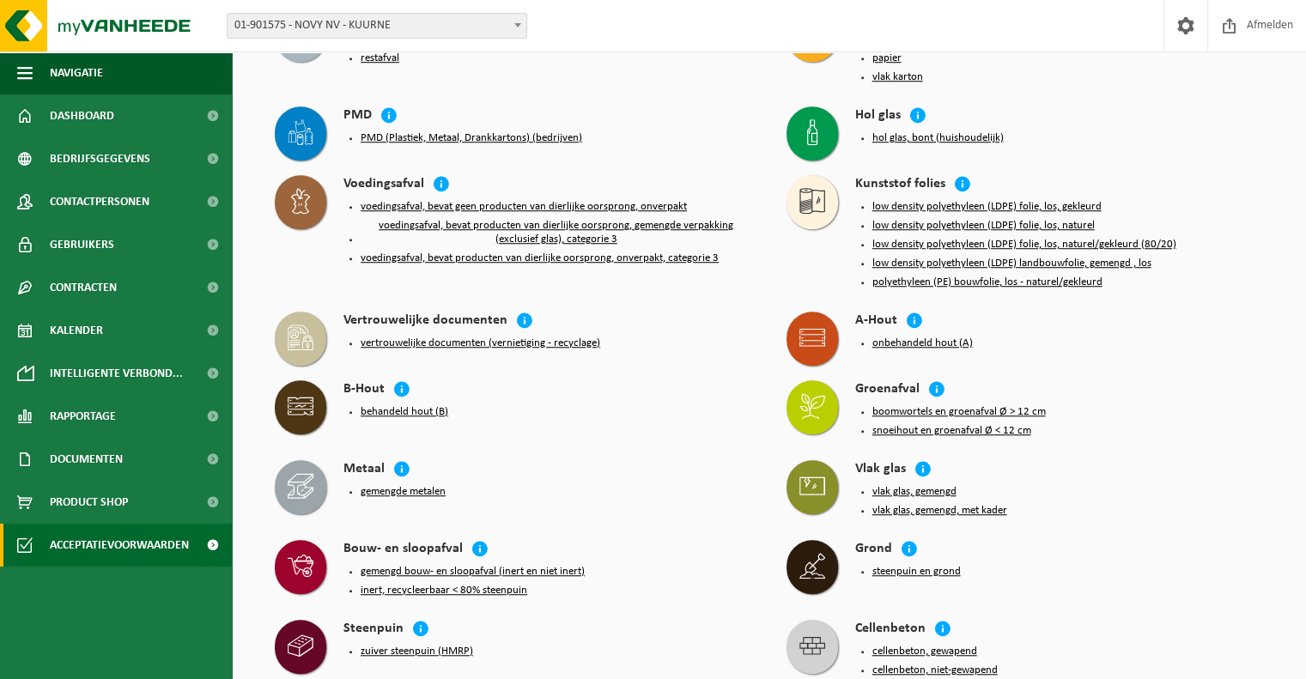
click at [419, 200] on button "voedingsafval, bevat geen producten van dierlijke oorsprong, onverpakt" at bounding box center [524, 207] width 326 height 14
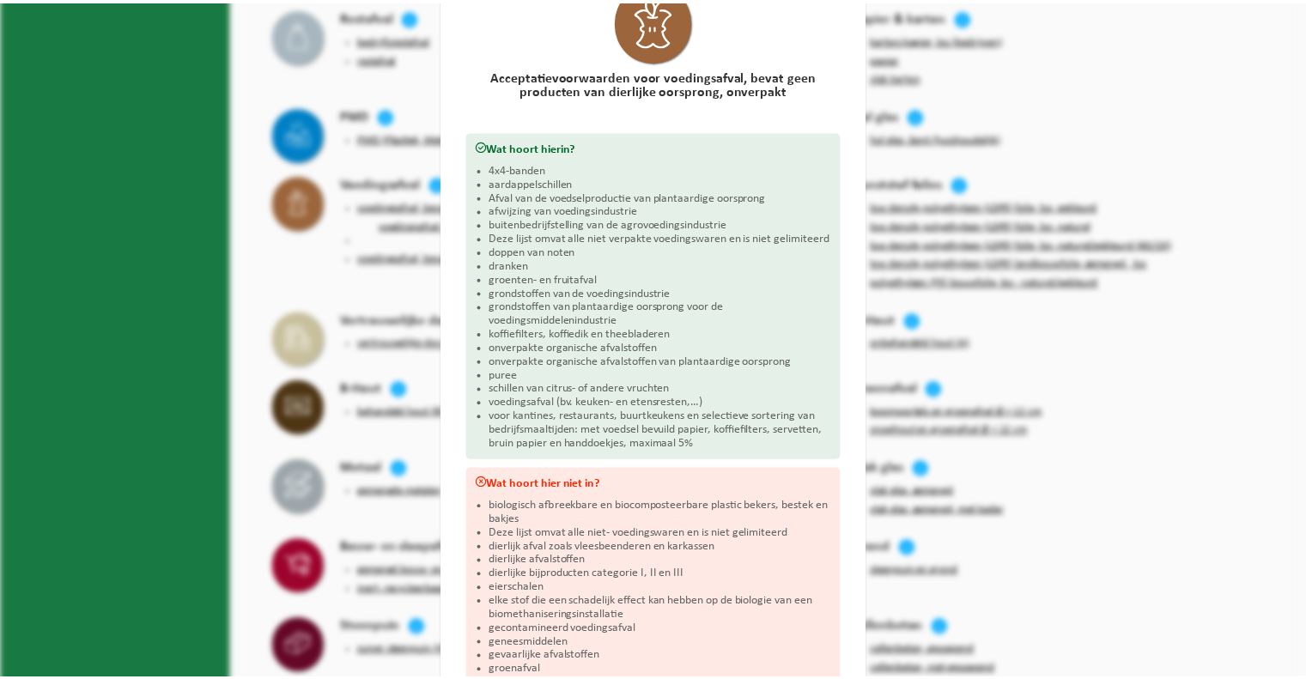
scroll to position [0, 0]
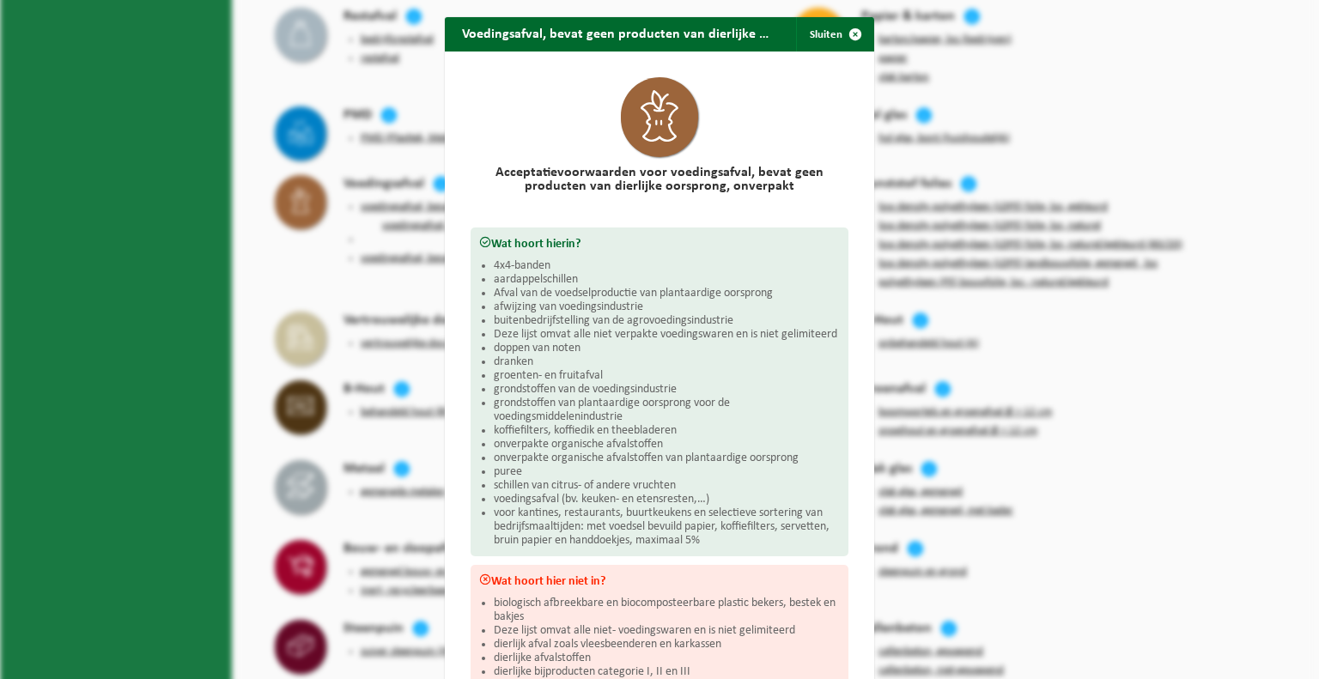
click at [821, 34] on button "Sluiten" at bounding box center [834, 34] width 76 height 34
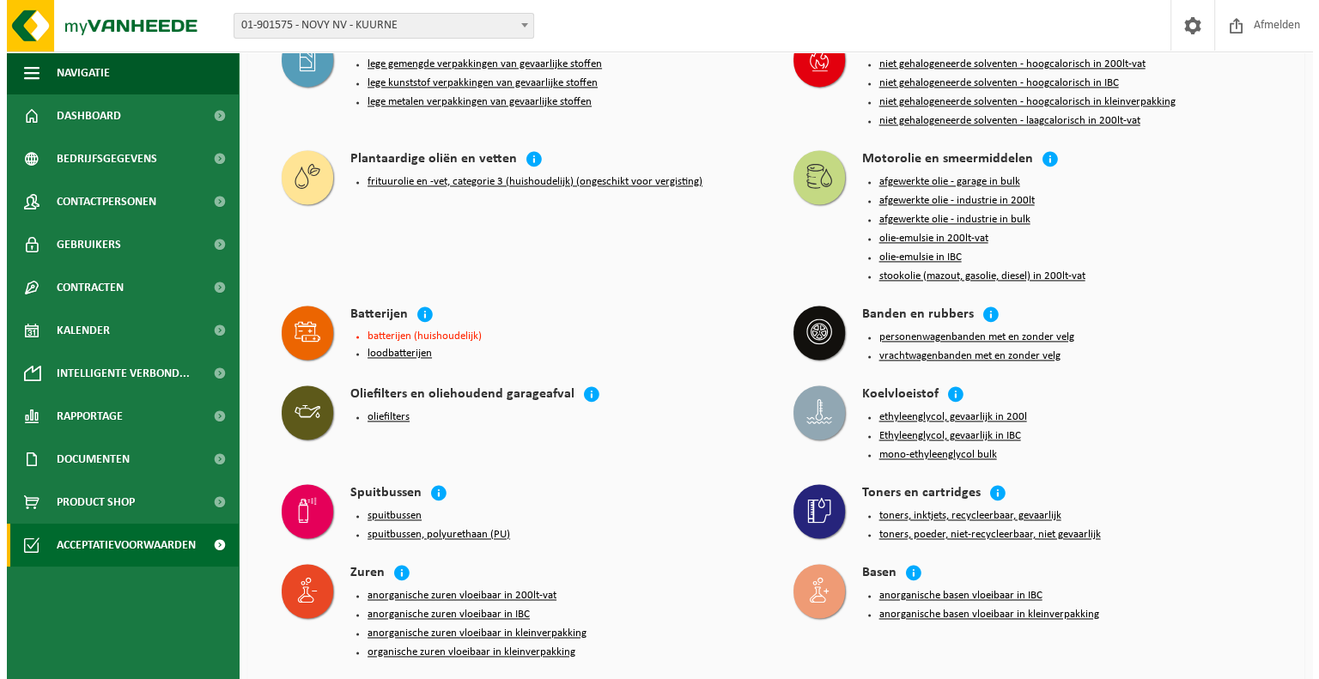
scroll to position [2538, 0]
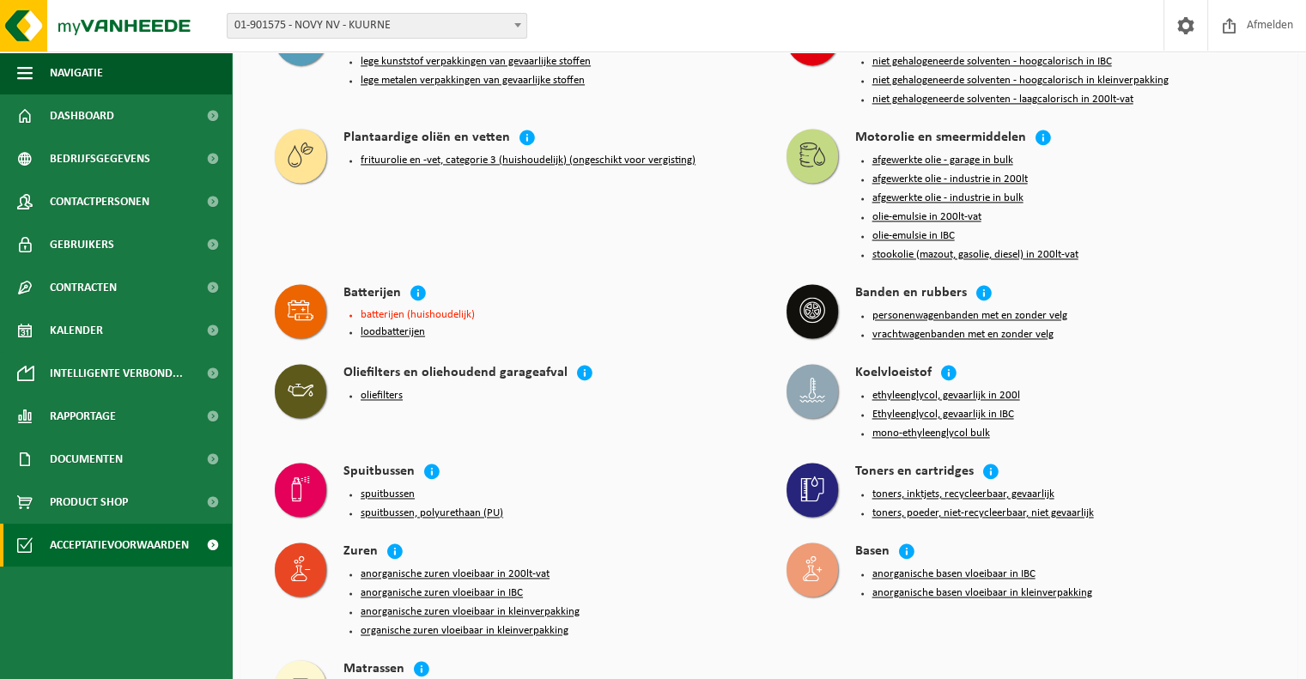
click at [386, 488] on button "spuitbussen" at bounding box center [388, 495] width 54 height 14
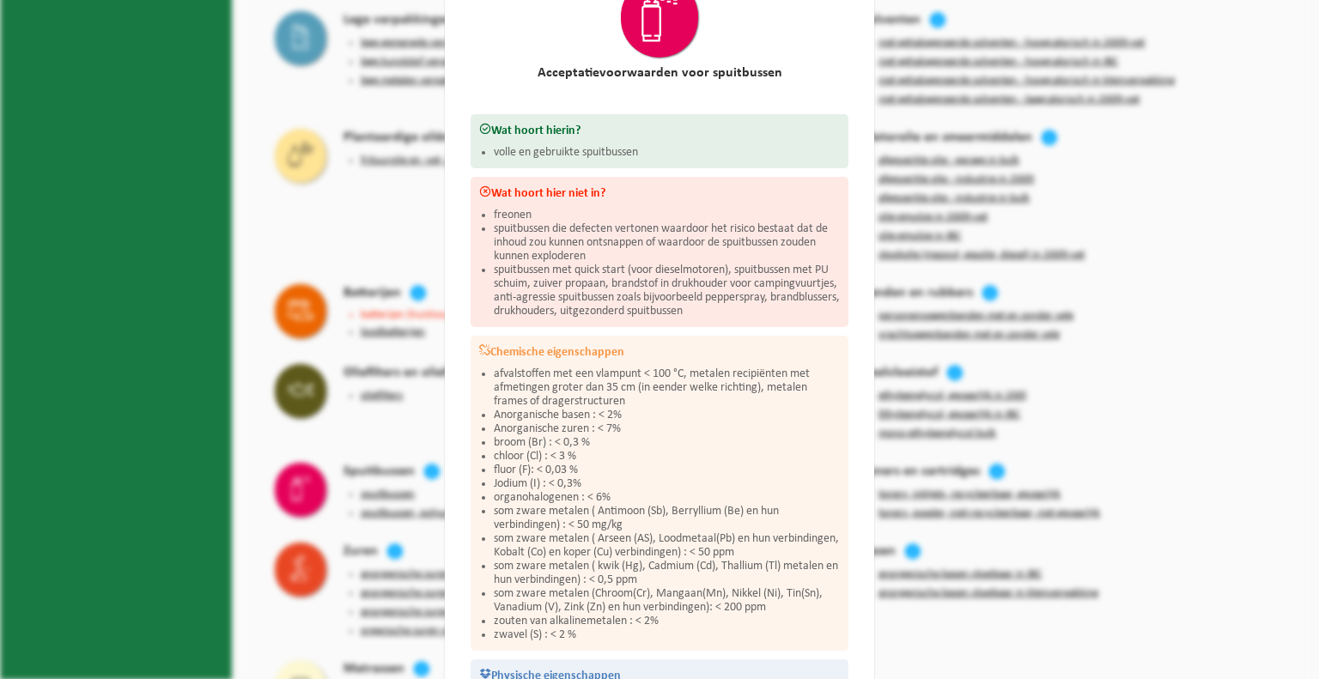
scroll to position [300, 0]
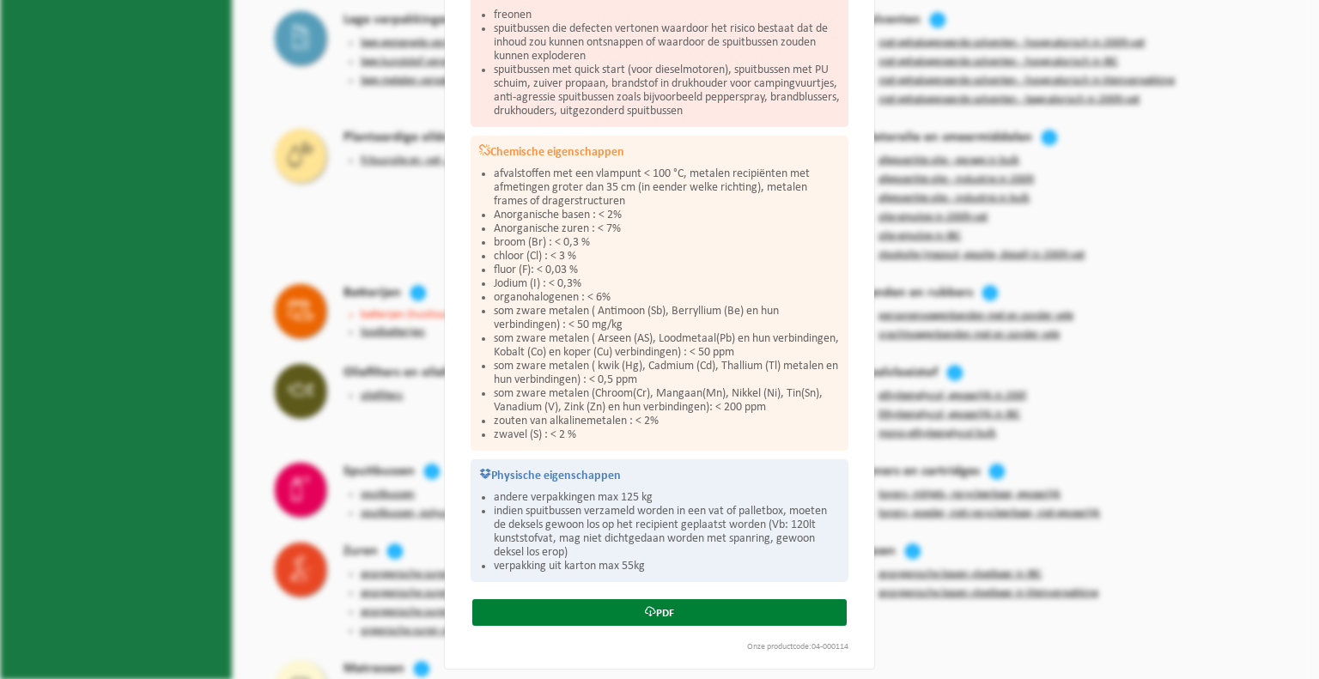
click at [660, 605] on link "PDF" at bounding box center [659, 612] width 374 height 27
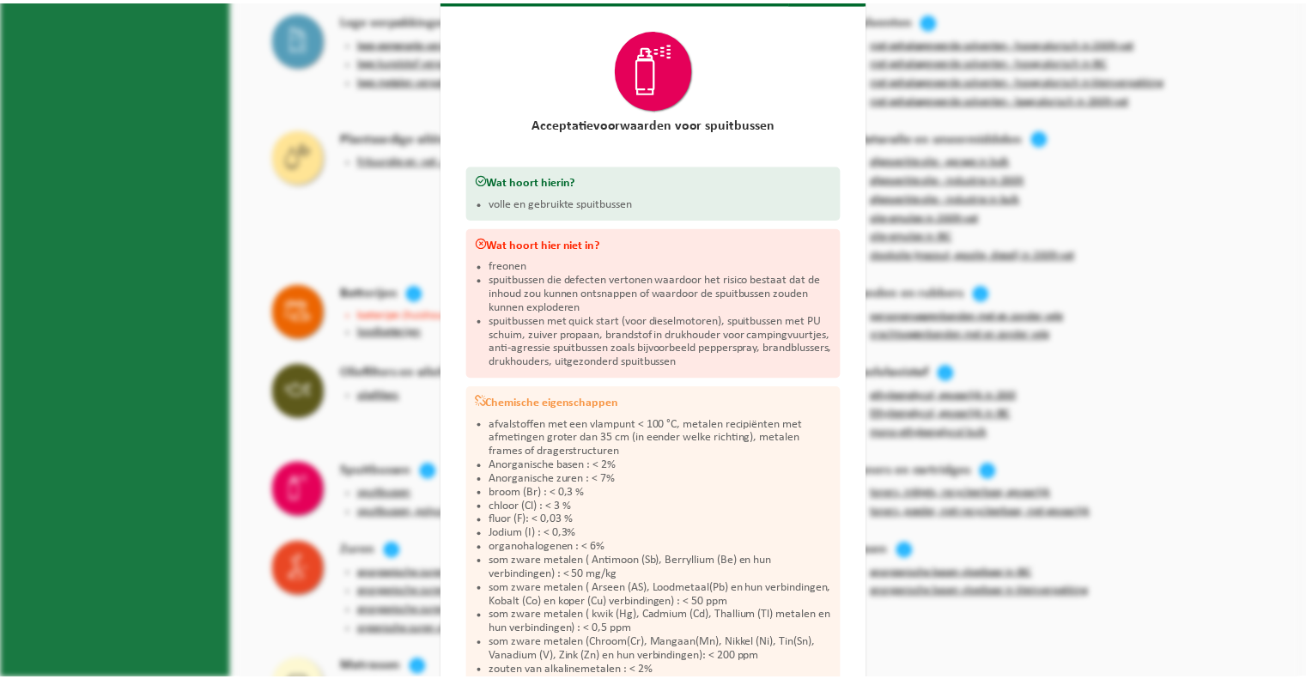
scroll to position [0, 0]
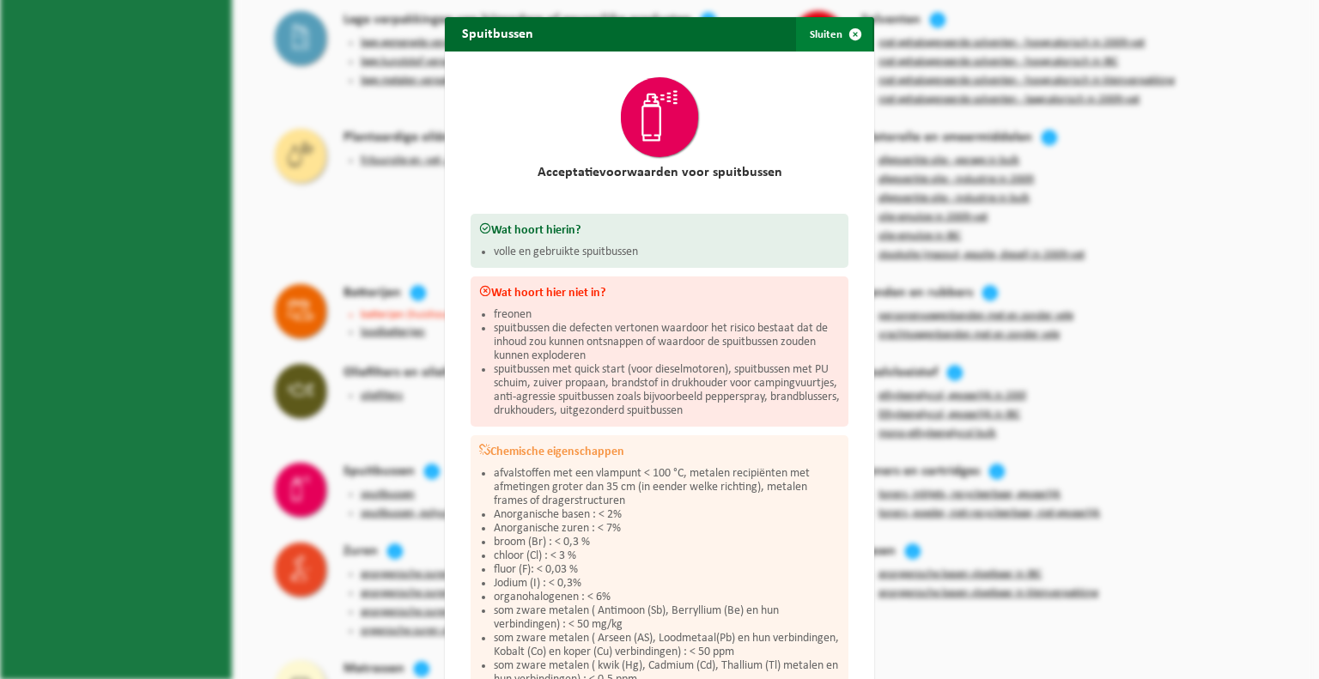
click at [814, 34] on button "Sluiten" at bounding box center [834, 34] width 76 height 34
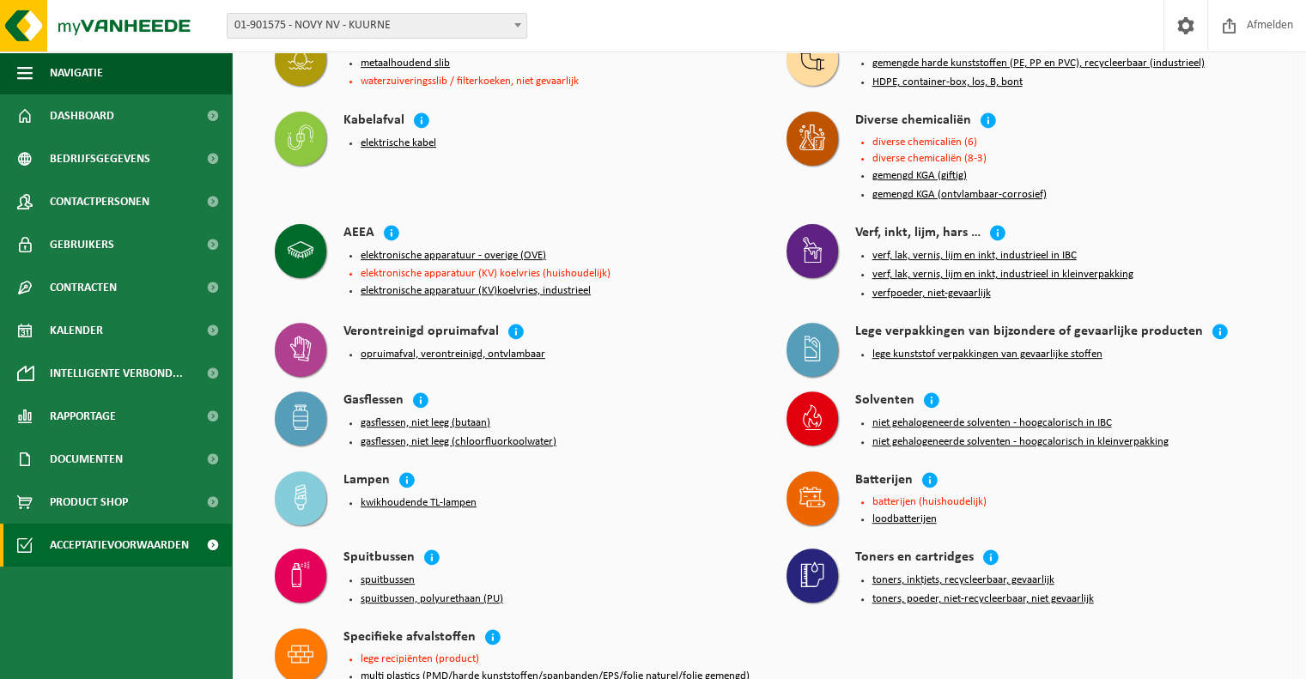
scroll to position [515, 0]
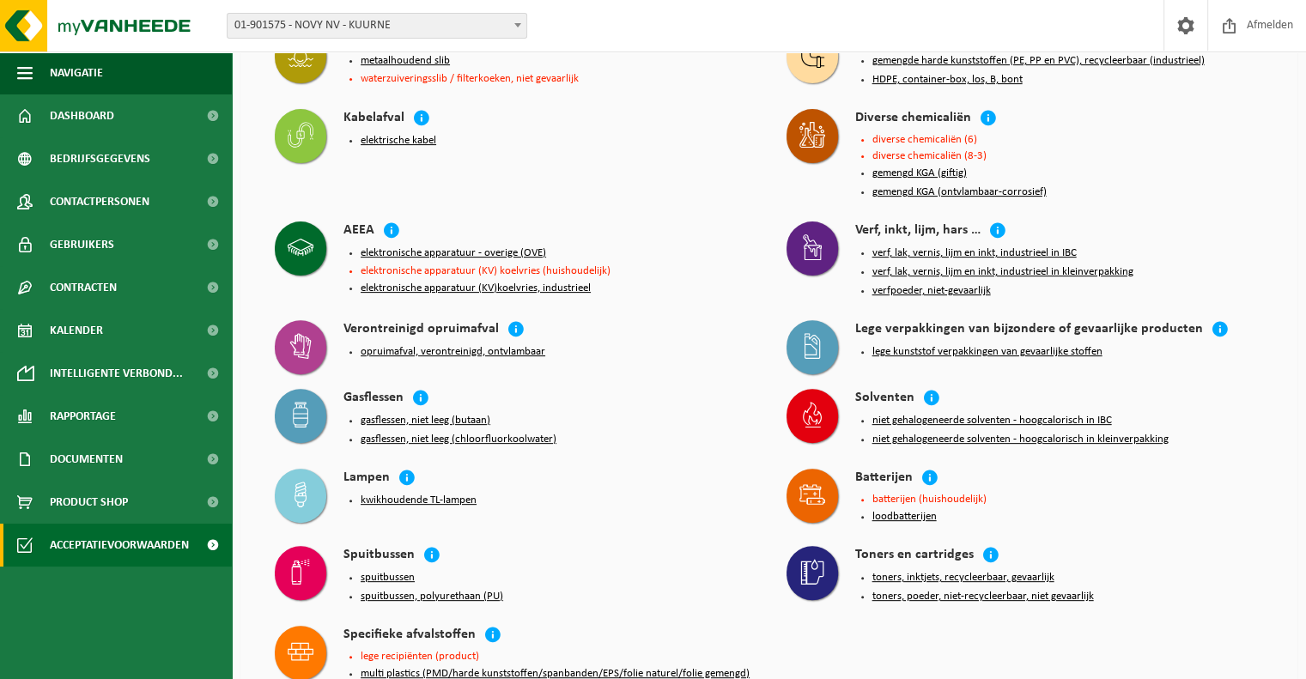
click at [389, 571] on button "spuitbussen" at bounding box center [388, 578] width 54 height 14
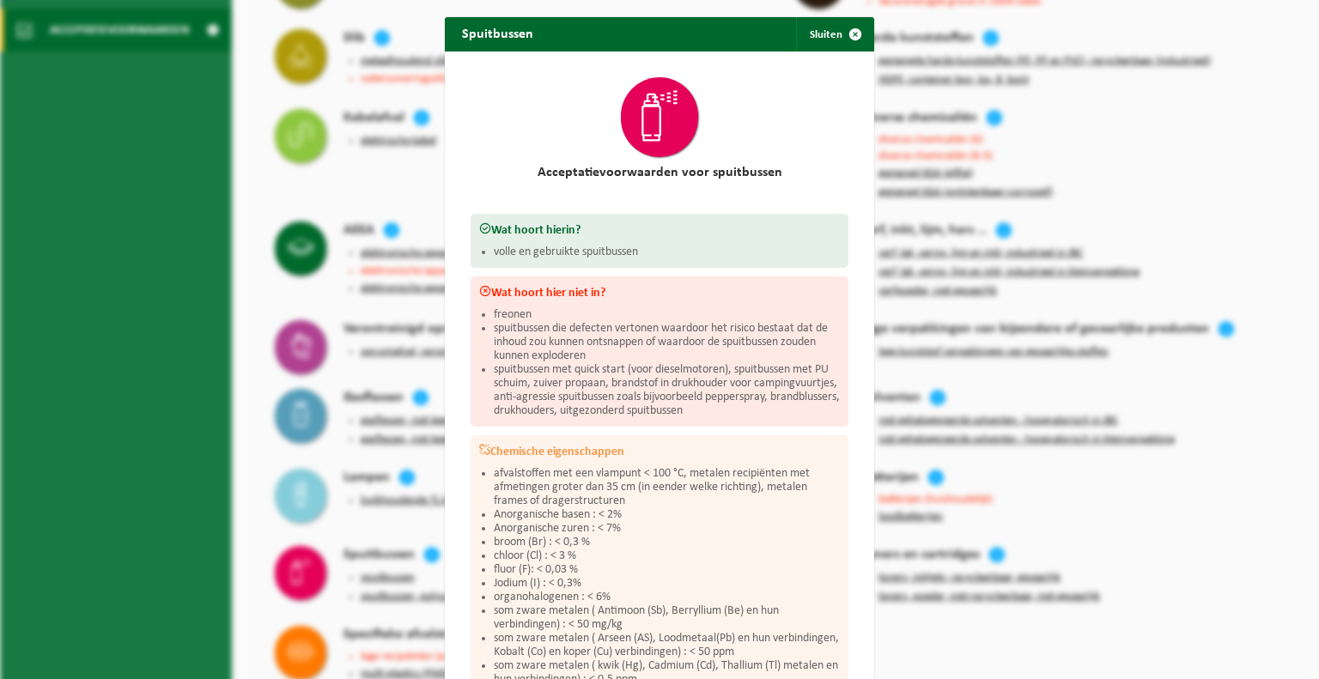
drag, startPoint x: 813, startPoint y: 30, endPoint x: 882, endPoint y: 8, distance: 73.0
click at [814, 31] on button "Sluiten" at bounding box center [834, 34] width 76 height 34
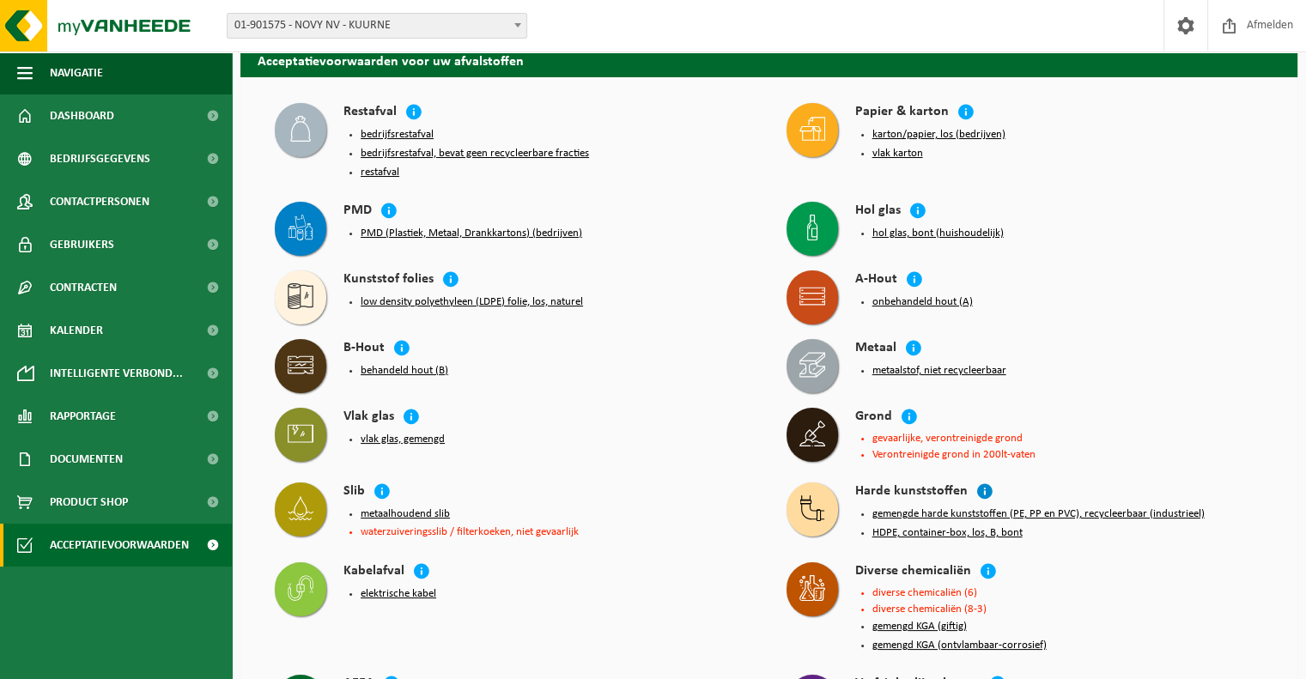
scroll to position [0, 0]
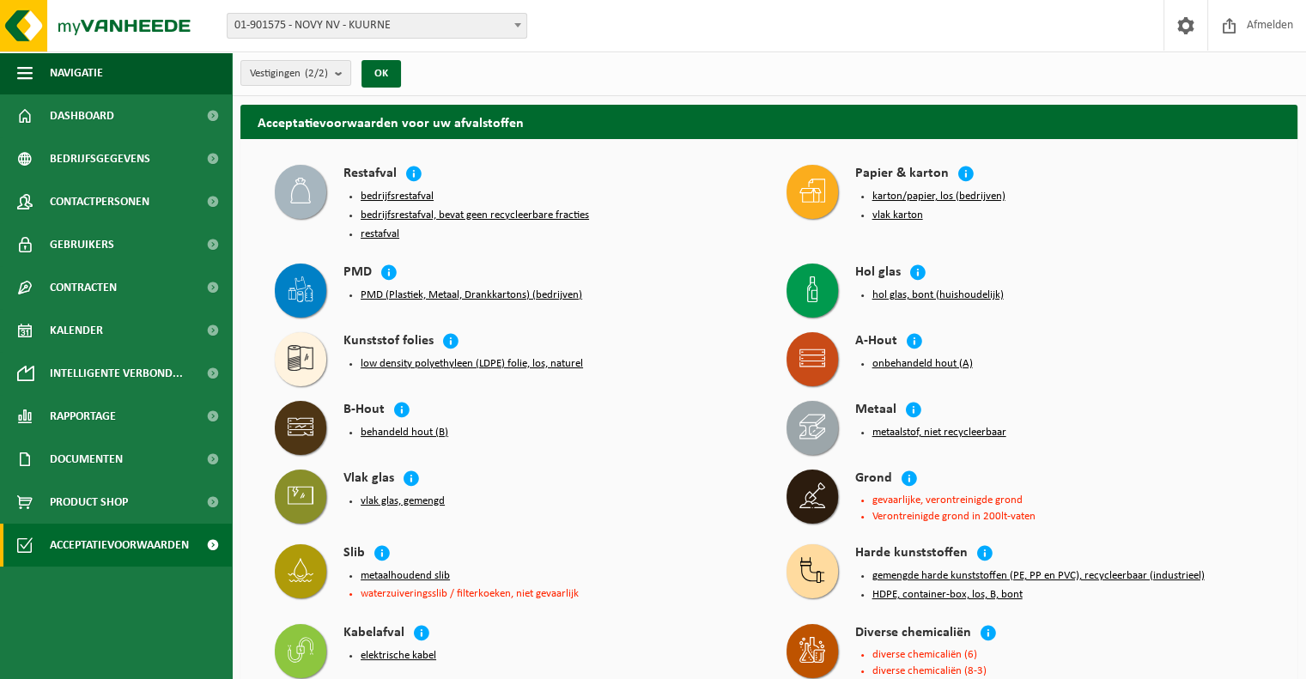
click at [916, 294] on button "hol glas, bont (huishoudelijk)" at bounding box center [937, 295] width 131 height 14
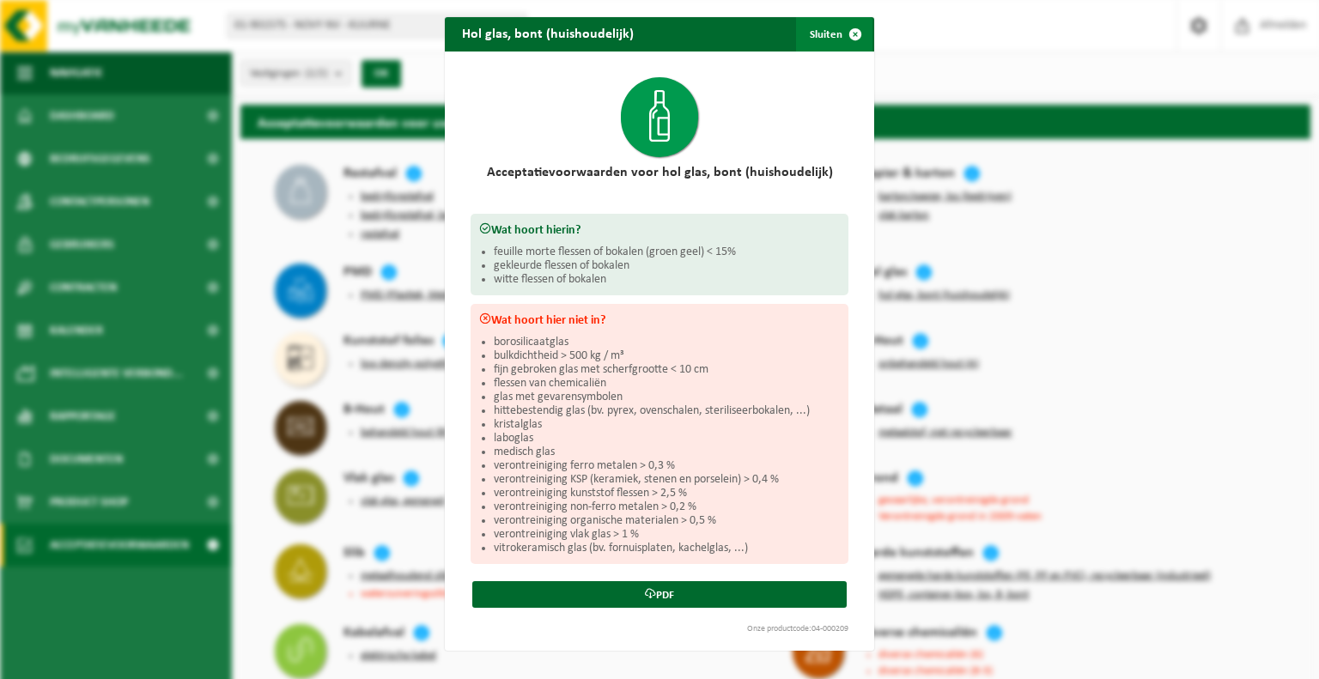
click at [813, 33] on button "Sluiten" at bounding box center [834, 34] width 76 height 34
